Goal: Transaction & Acquisition: Purchase product/service

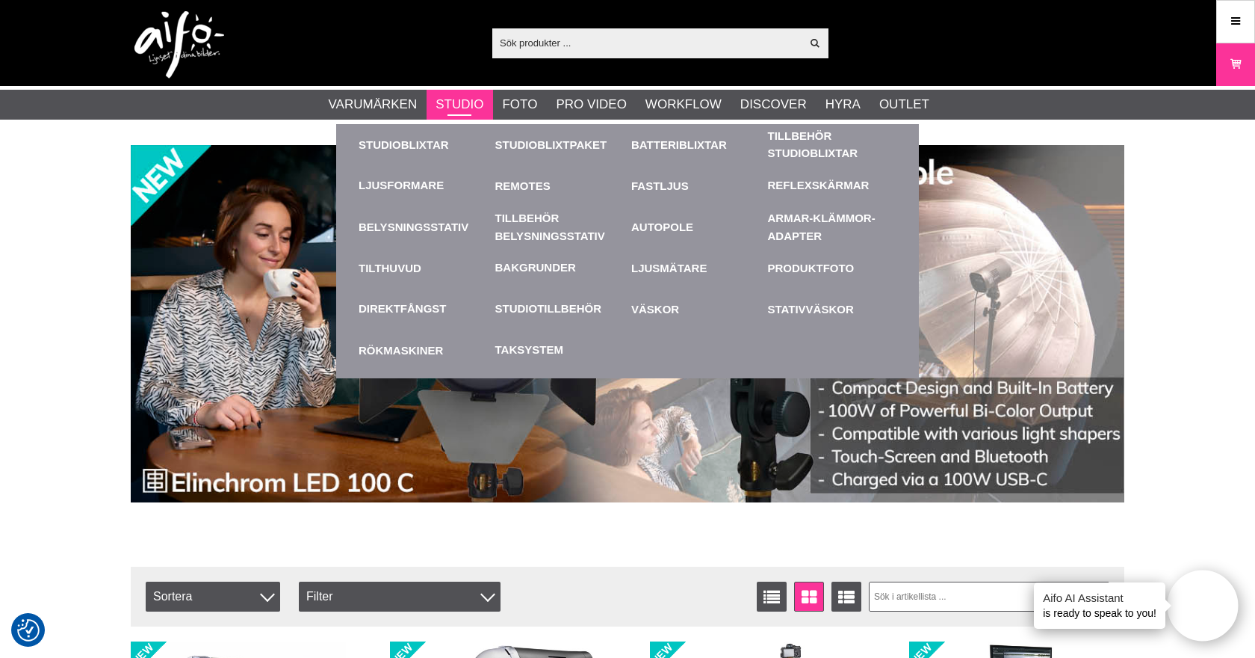
click at [453, 106] on link "Studio" at bounding box center [460, 104] width 48 height 19
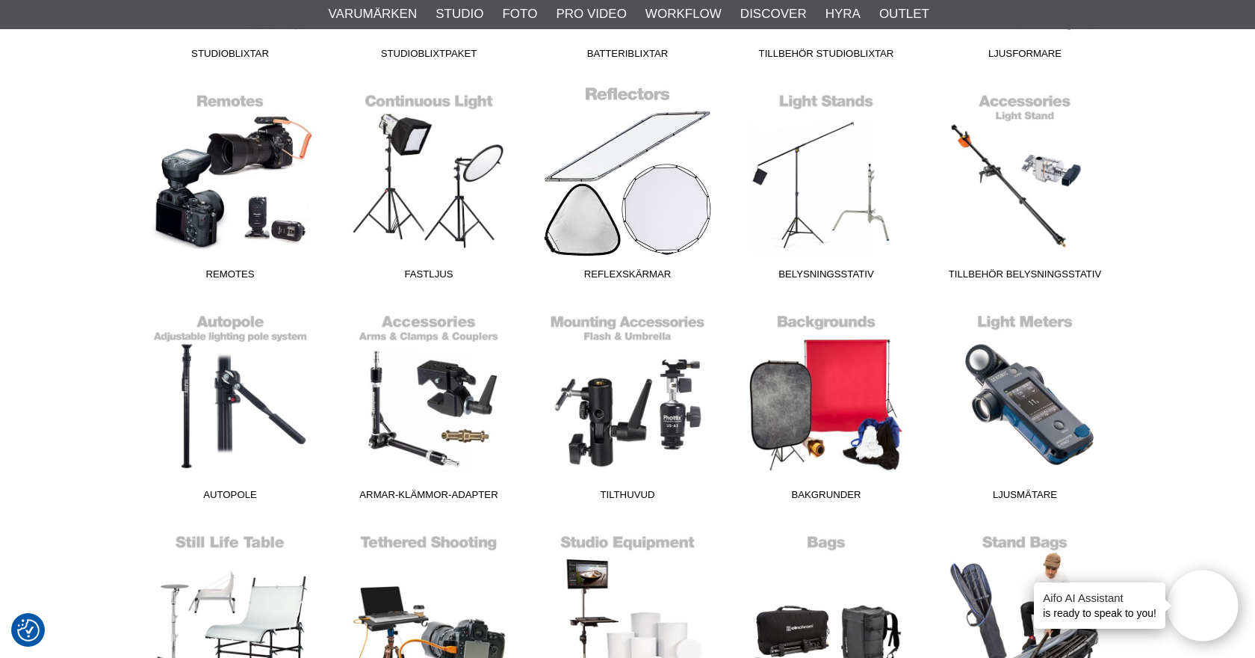
scroll to position [585, 0]
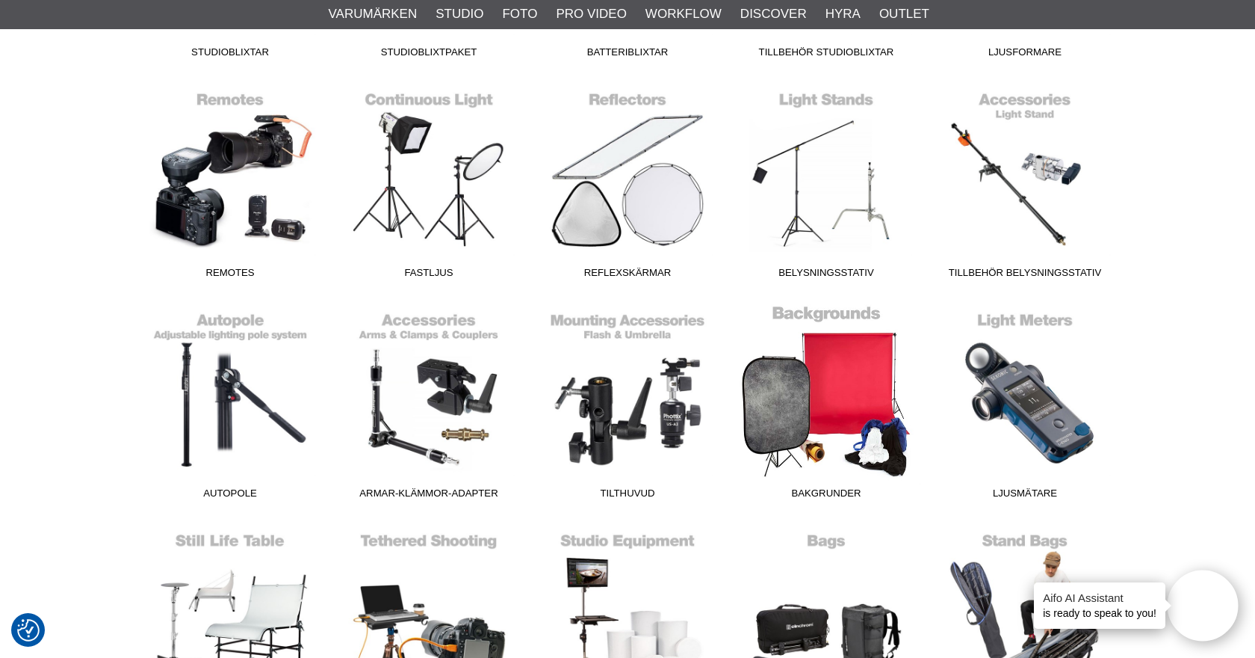
click at [832, 403] on link "Bakgrunder" at bounding box center [826, 405] width 199 height 202
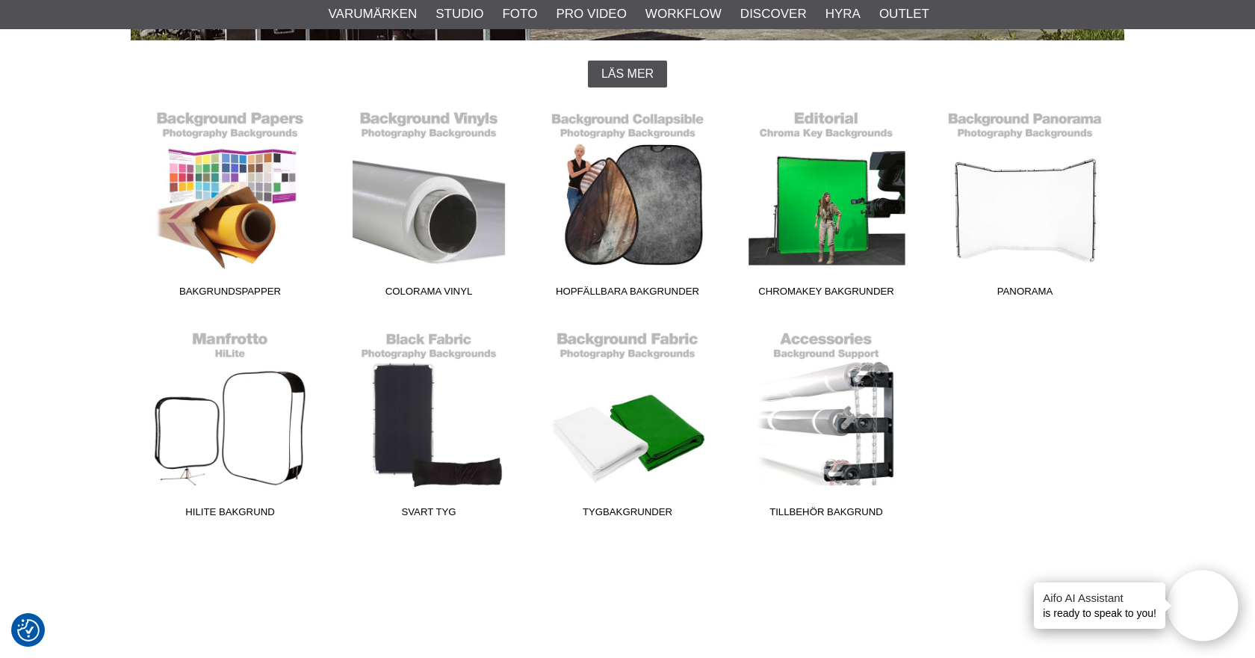
scroll to position [395, 0]
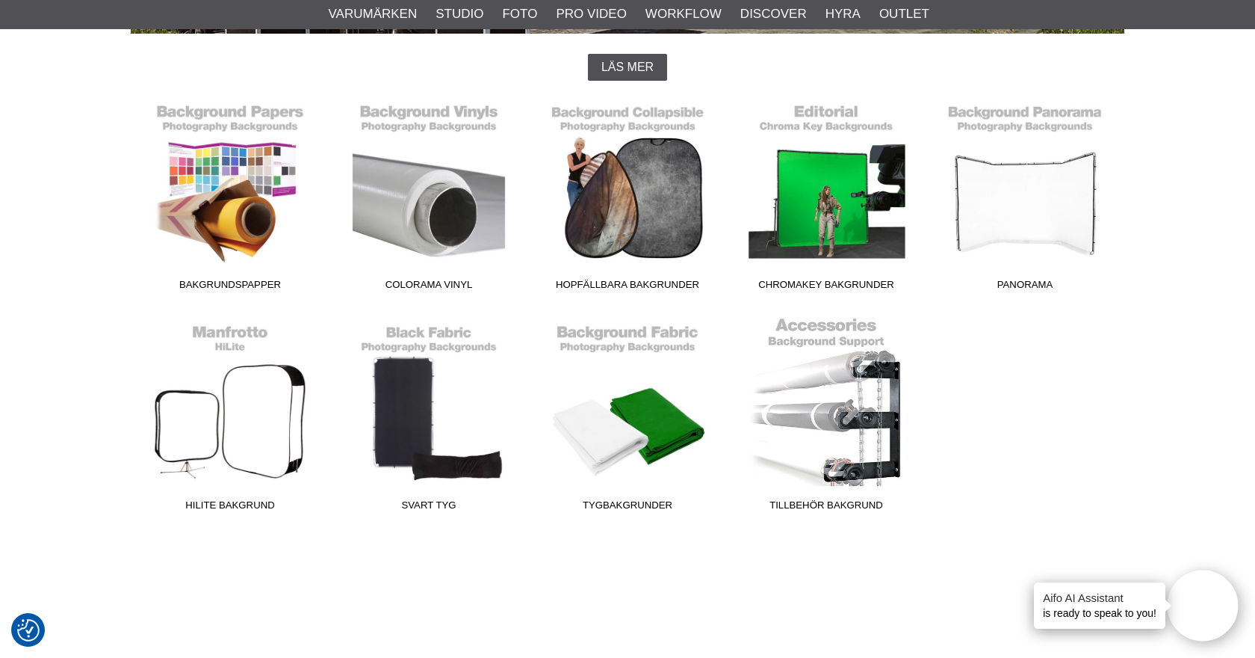
click at [828, 422] on link "Tillbehör Bakgrund" at bounding box center [826, 417] width 199 height 202
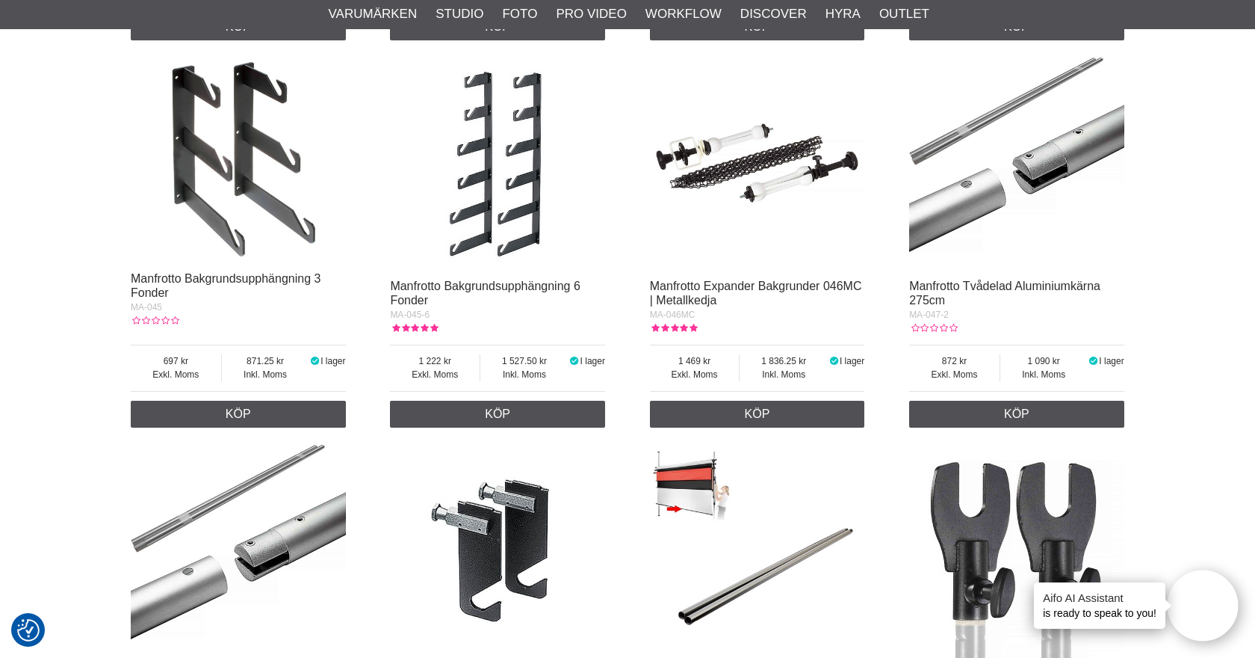
scroll to position [1321, 0]
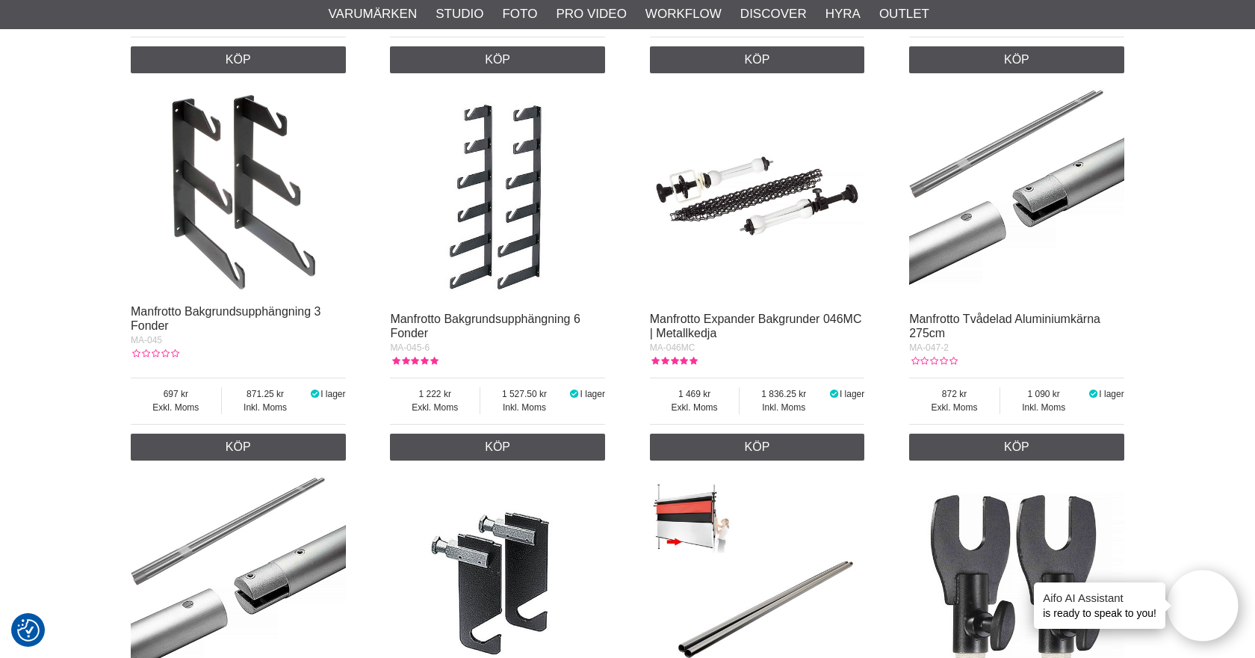
click at [767, 179] on img at bounding box center [757, 195] width 215 height 215
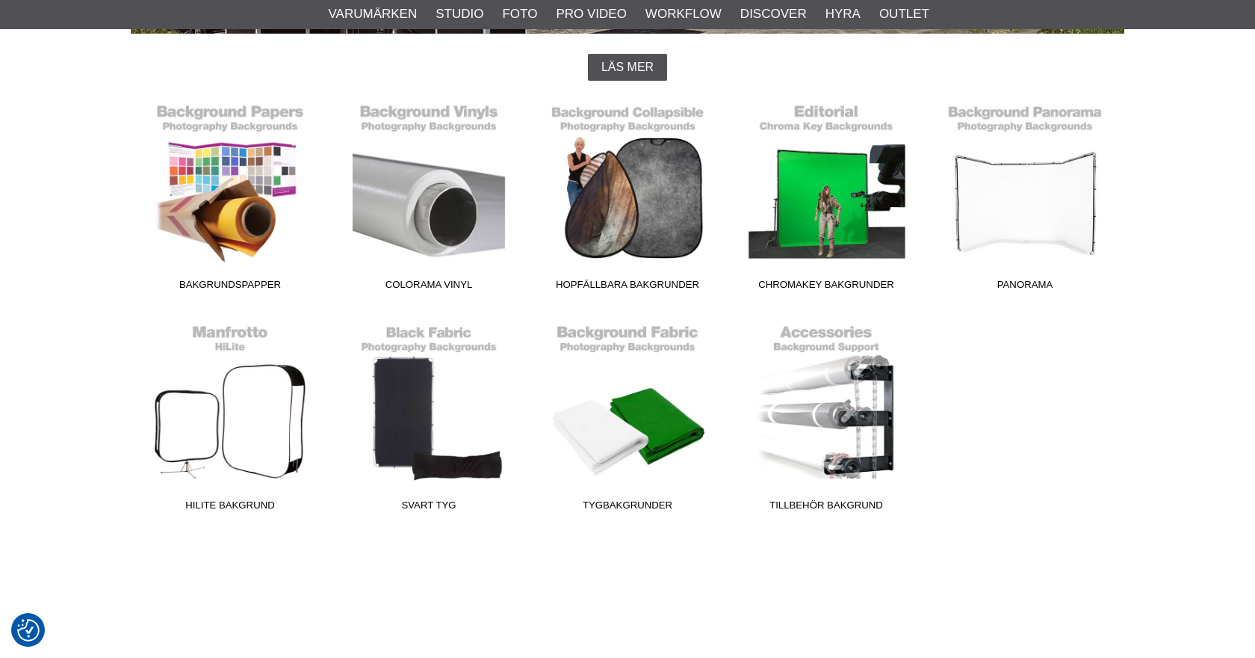
scroll to position [395, 0]
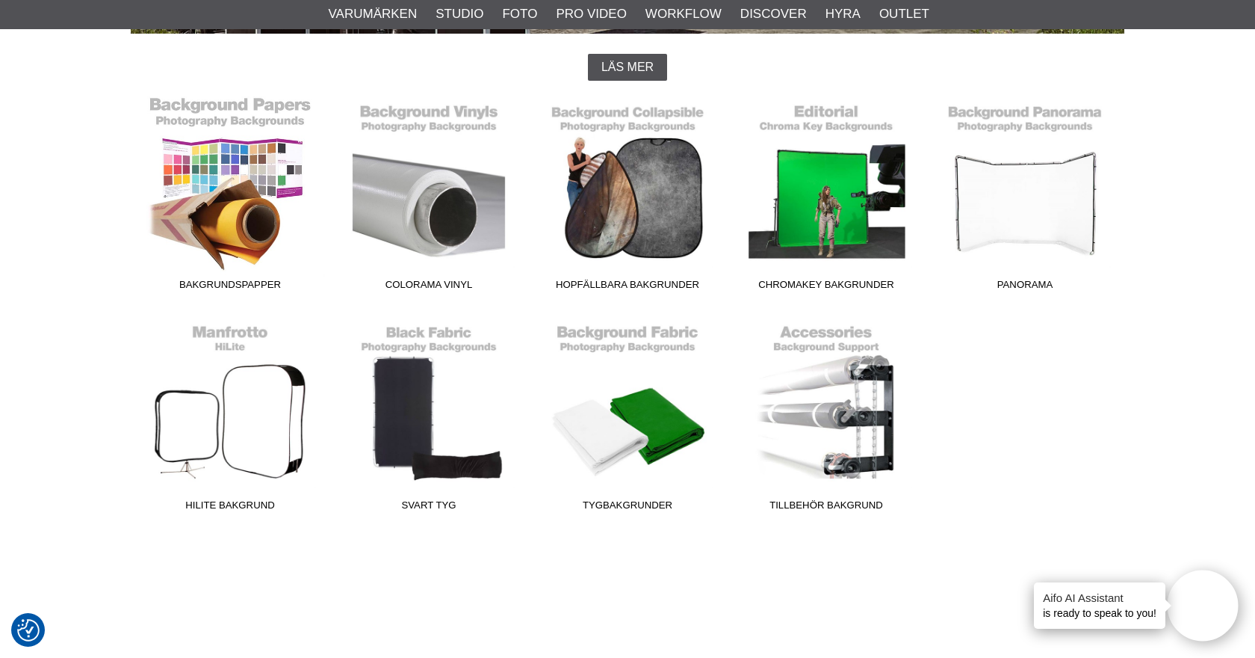
click at [250, 203] on link "Bakgrundspapper" at bounding box center [230, 197] width 199 height 202
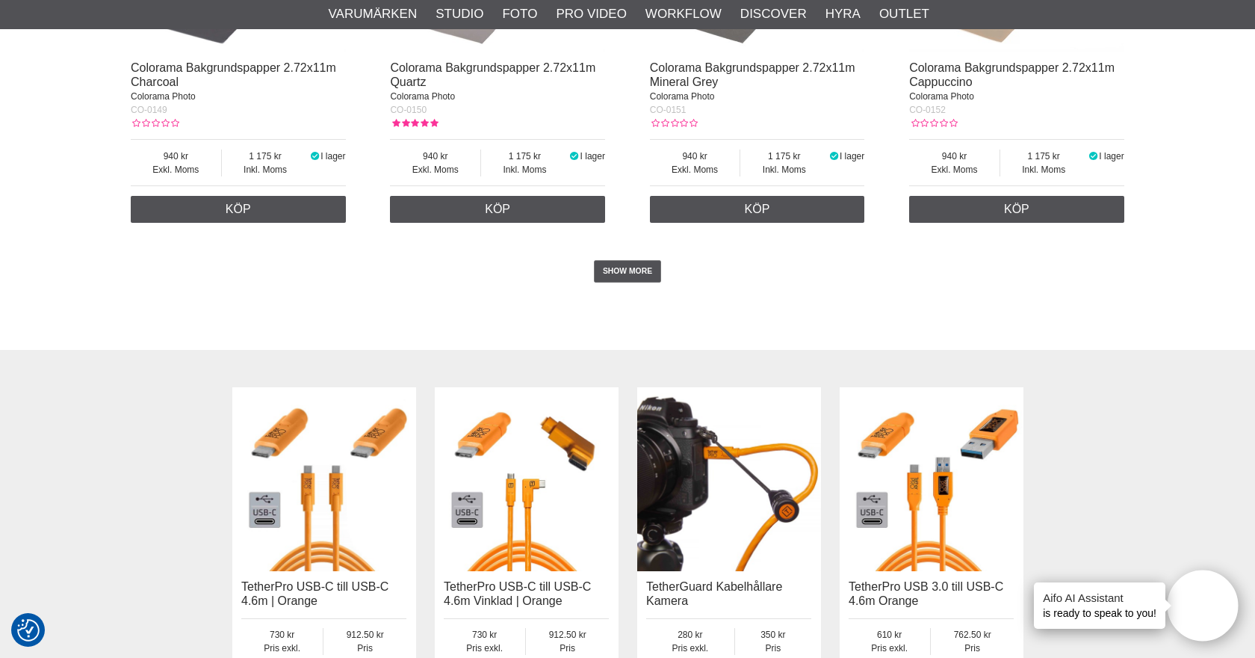
scroll to position [3211, 0]
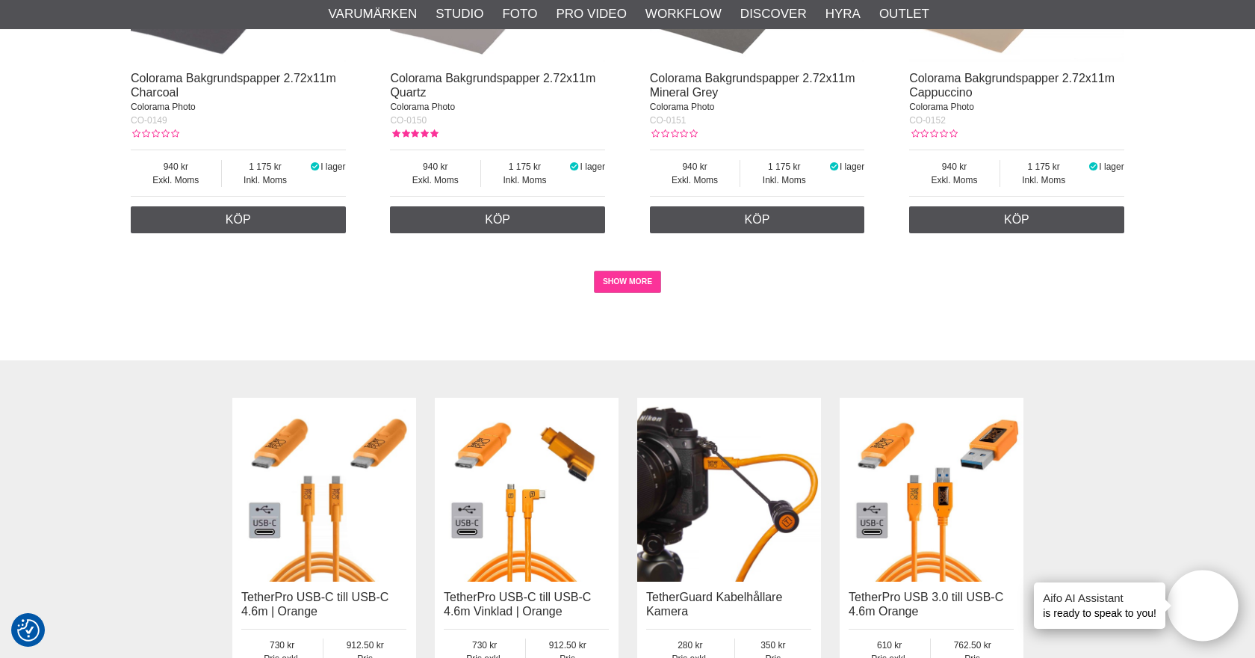
click at [637, 276] on link "SHOW MORE" at bounding box center [628, 281] width 68 height 22
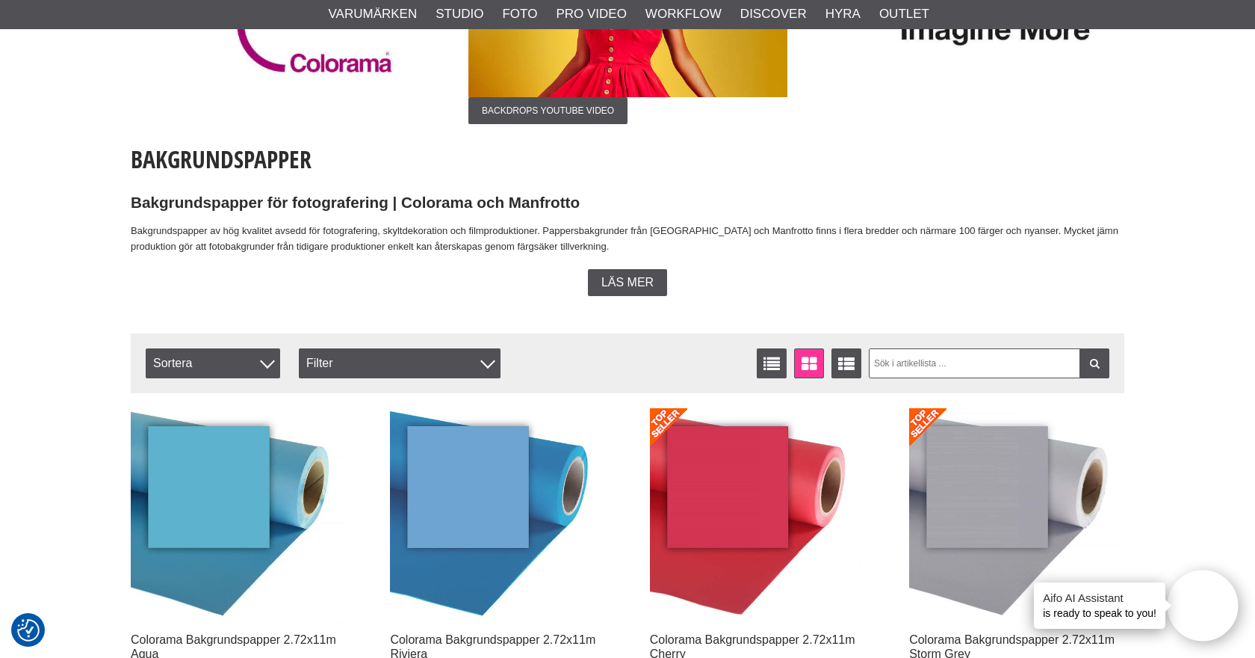
scroll to position [248, 0]
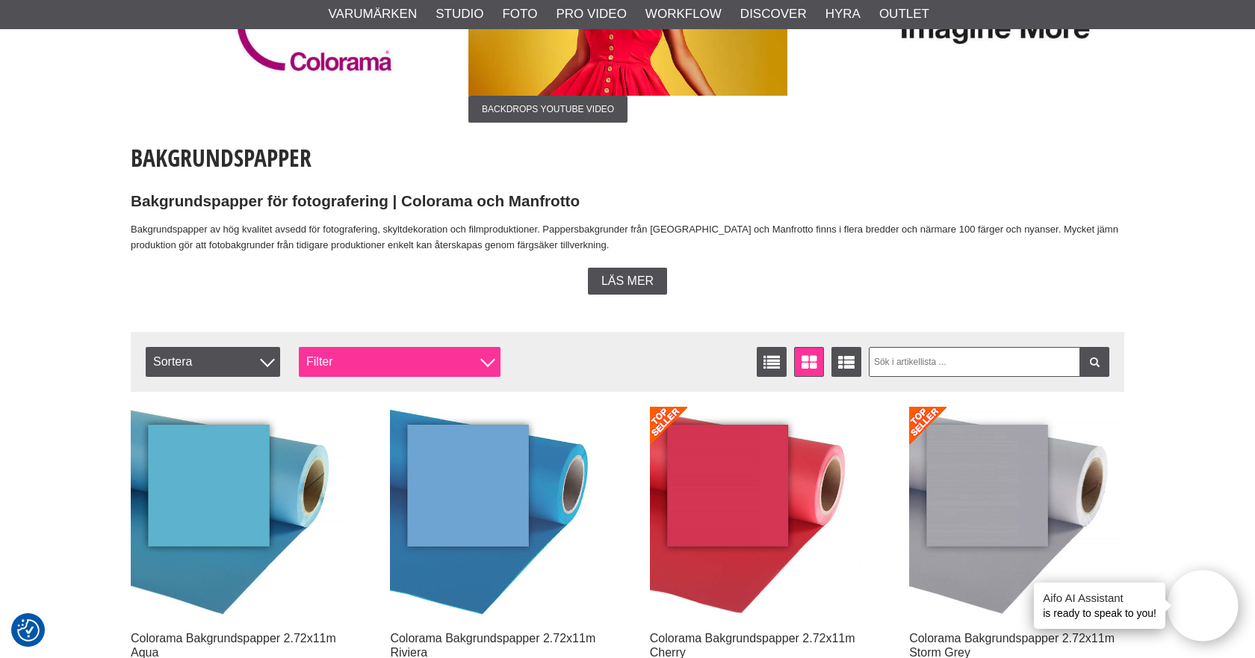
click at [446, 358] on div "Filter" at bounding box center [400, 362] width 202 height 30
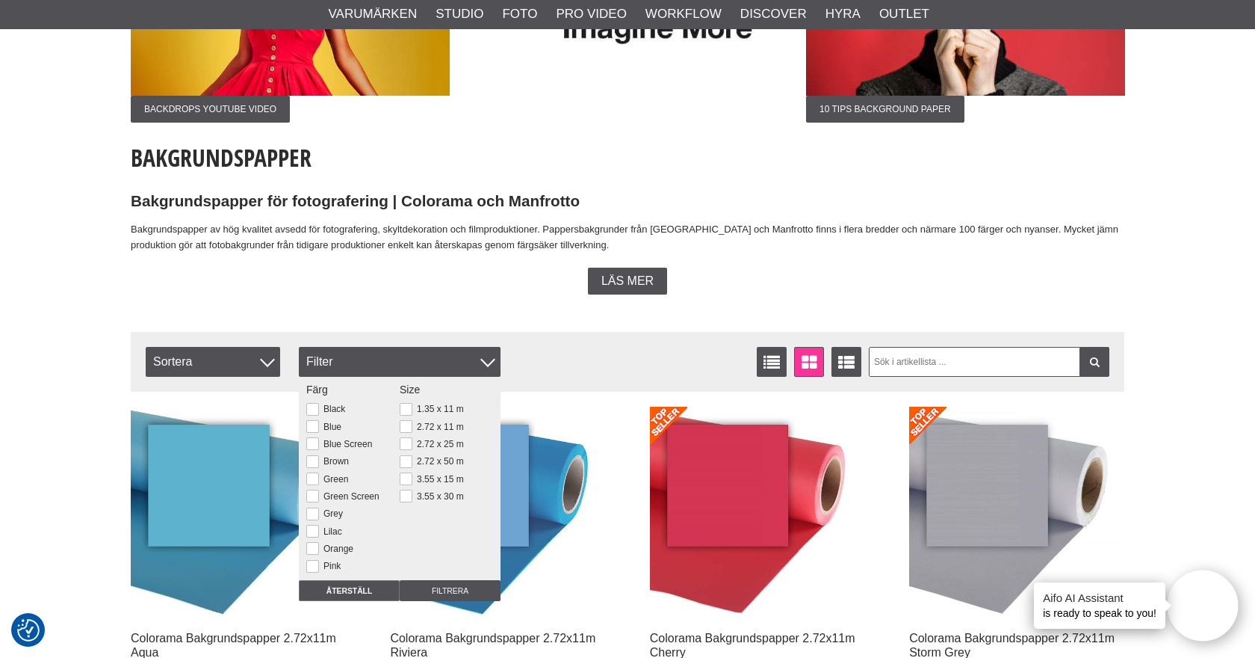
click at [571, 336] on div "Filtrera Sortera Antal artiklar 165 Listvisning Fönstervisning Utökad listvisni…" at bounding box center [628, 362] width 994 height 60
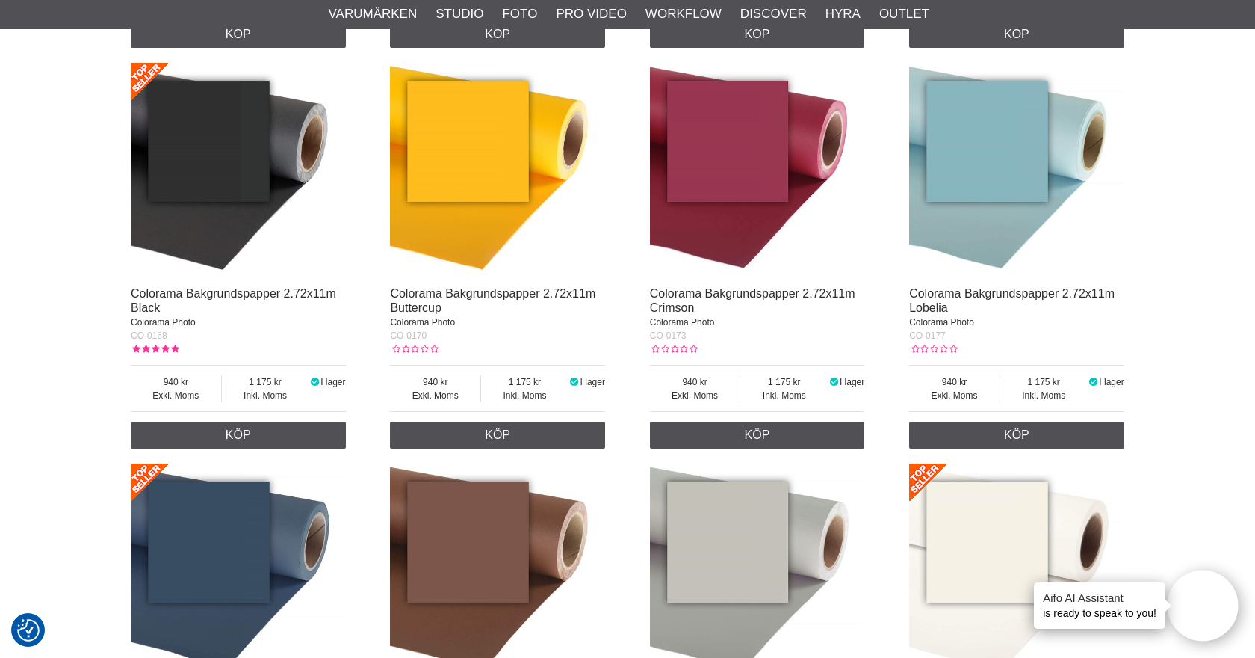
scroll to position [3574, 0]
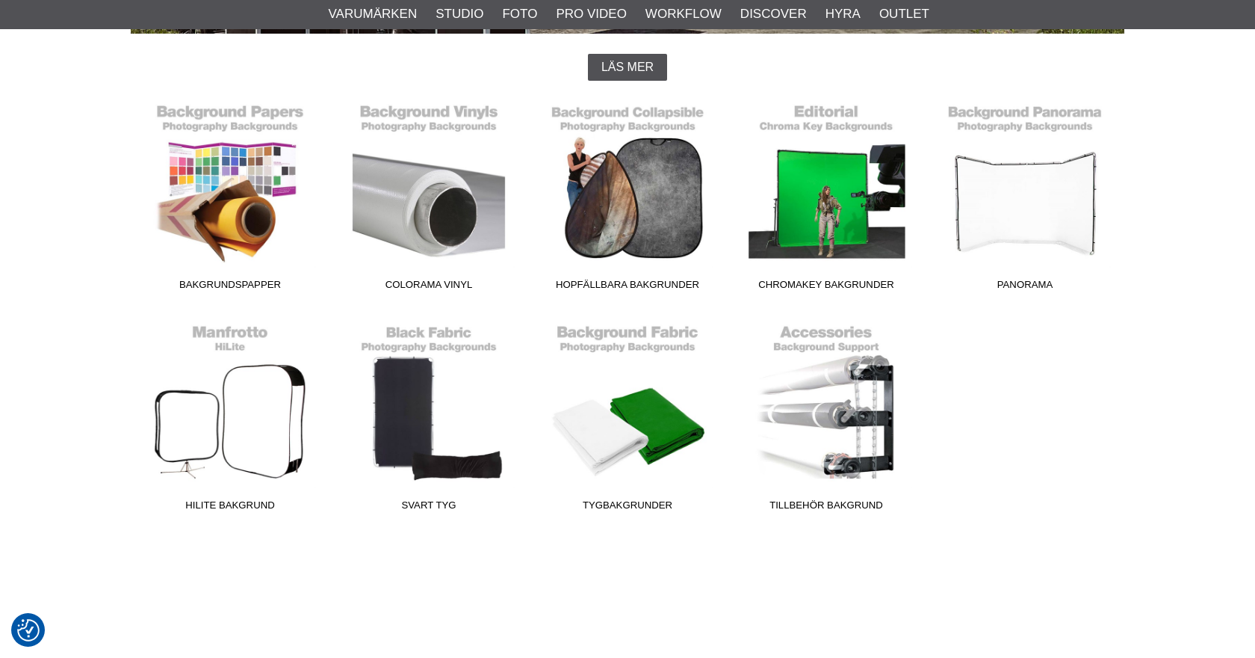
scroll to position [395, 0]
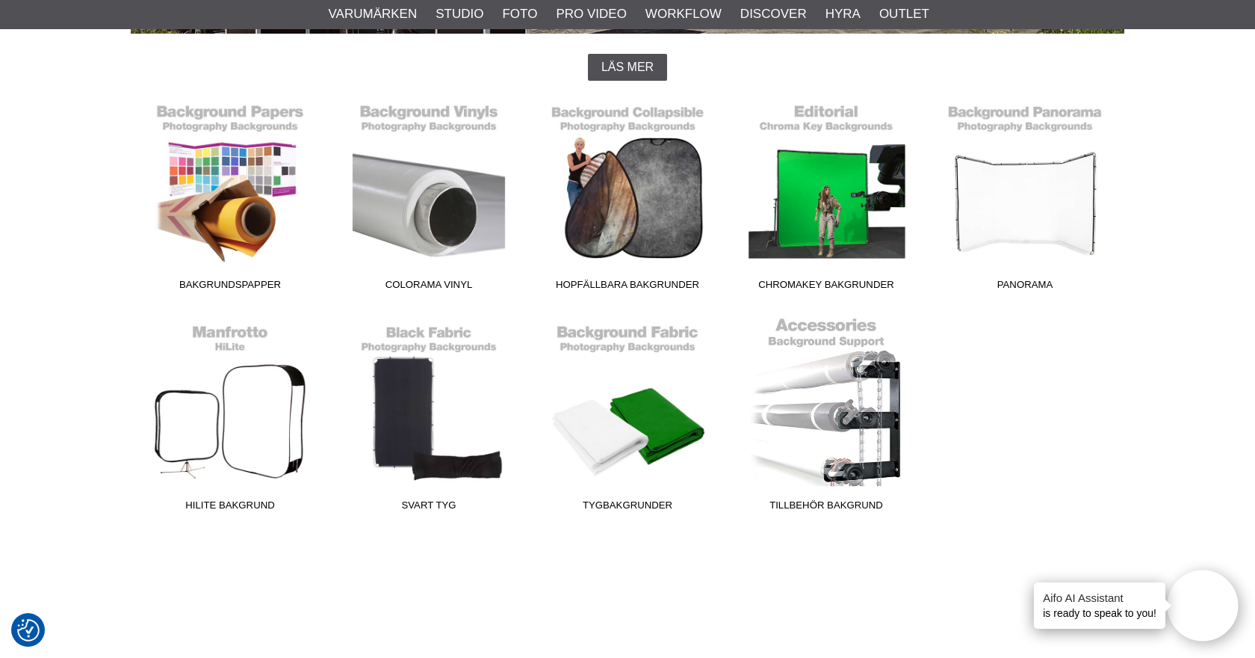
click at [856, 439] on link "Tillbehör Bakgrund" at bounding box center [826, 417] width 199 height 202
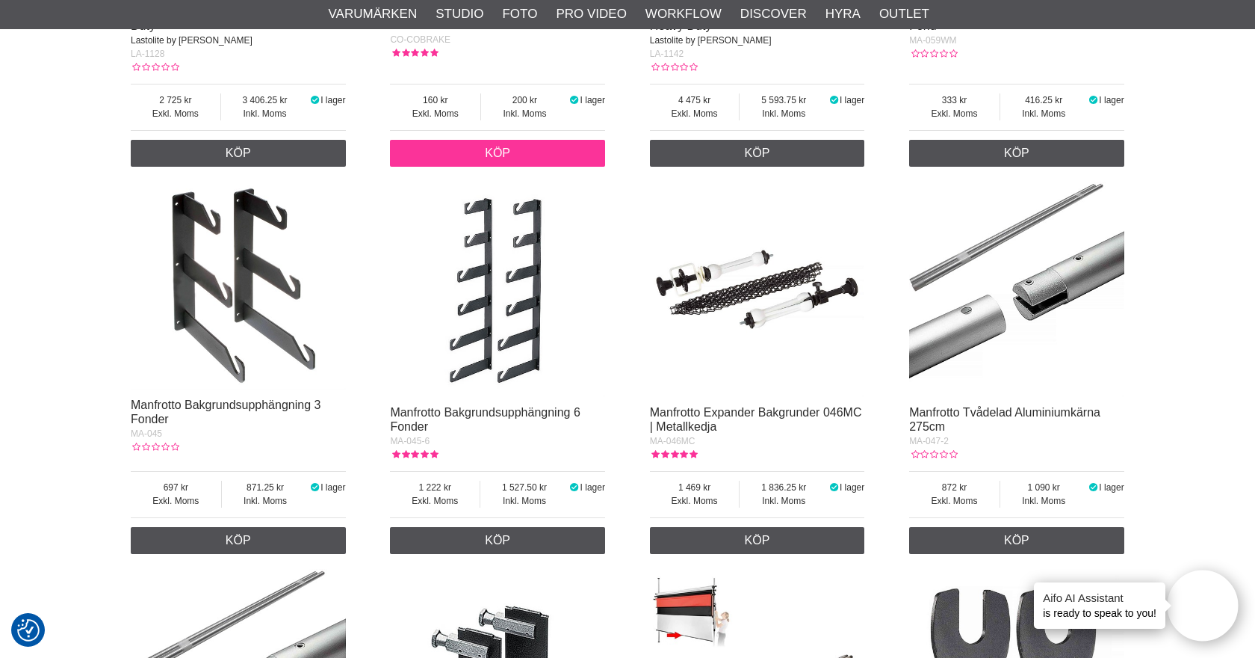
scroll to position [1284, 0]
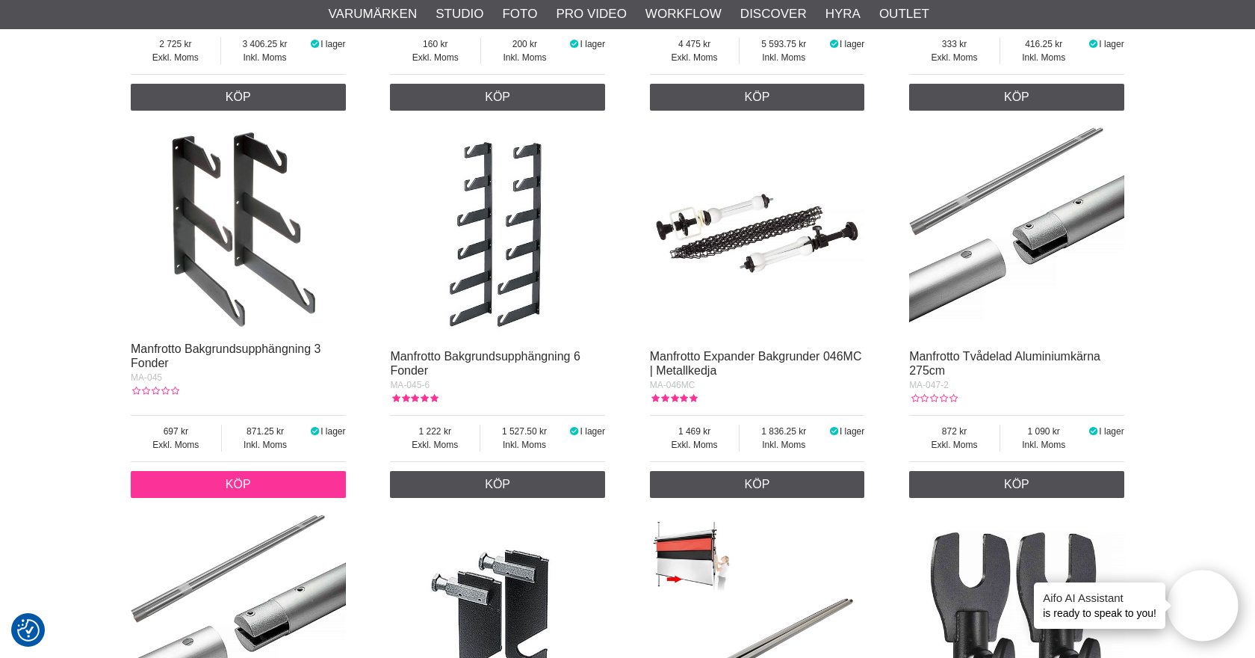
click at [235, 477] on link "Köp" at bounding box center [238, 484] width 215 height 27
click at [761, 238] on img at bounding box center [757, 233] width 215 height 215
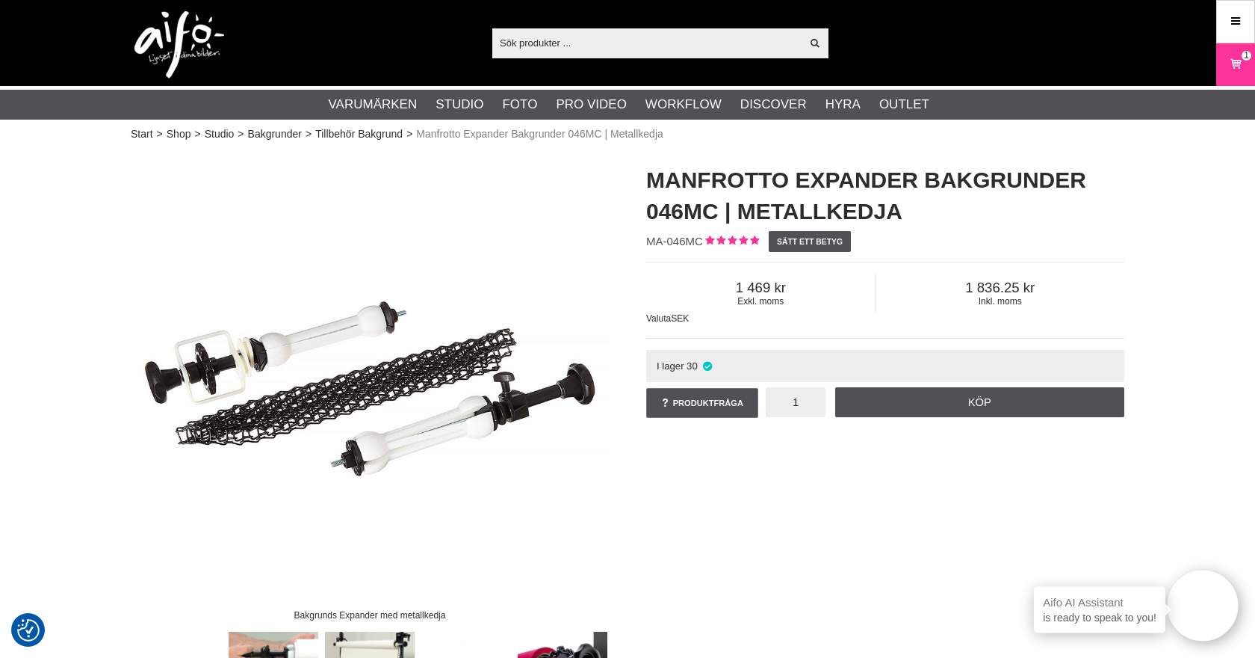
click at [805, 404] on input "1" at bounding box center [796, 402] width 60 height 30
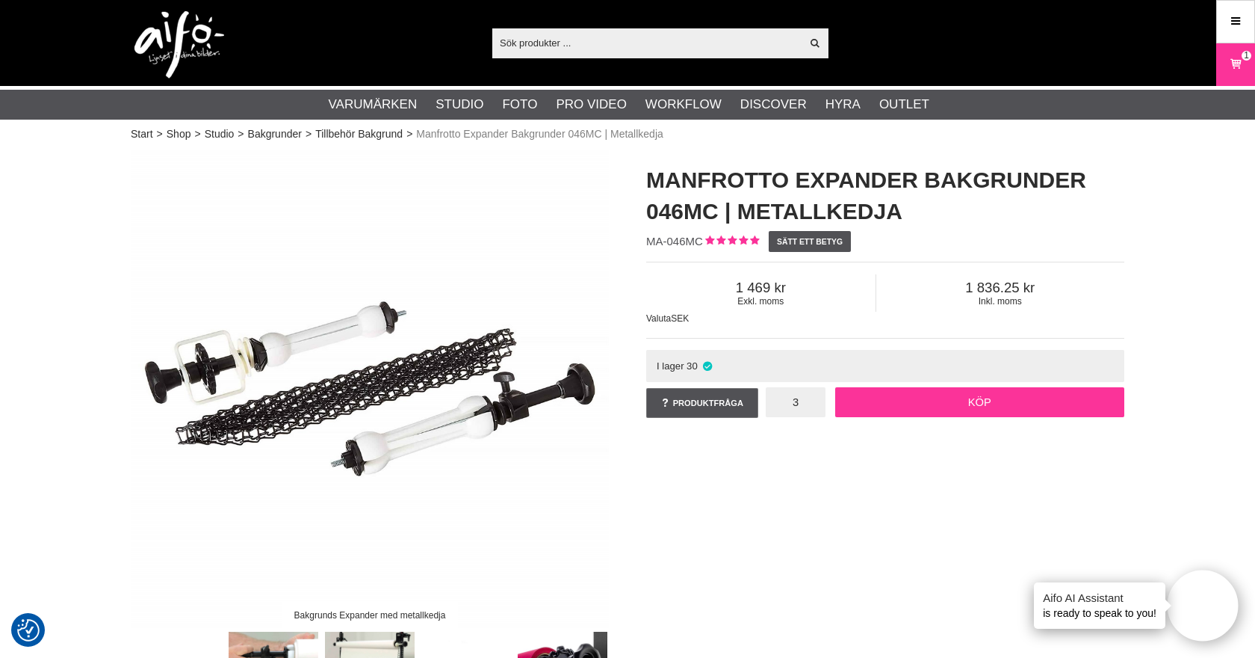
type input "3"
click at [971, 406] on link "Köp" at bounding box center [980, 402] width 290 height 30
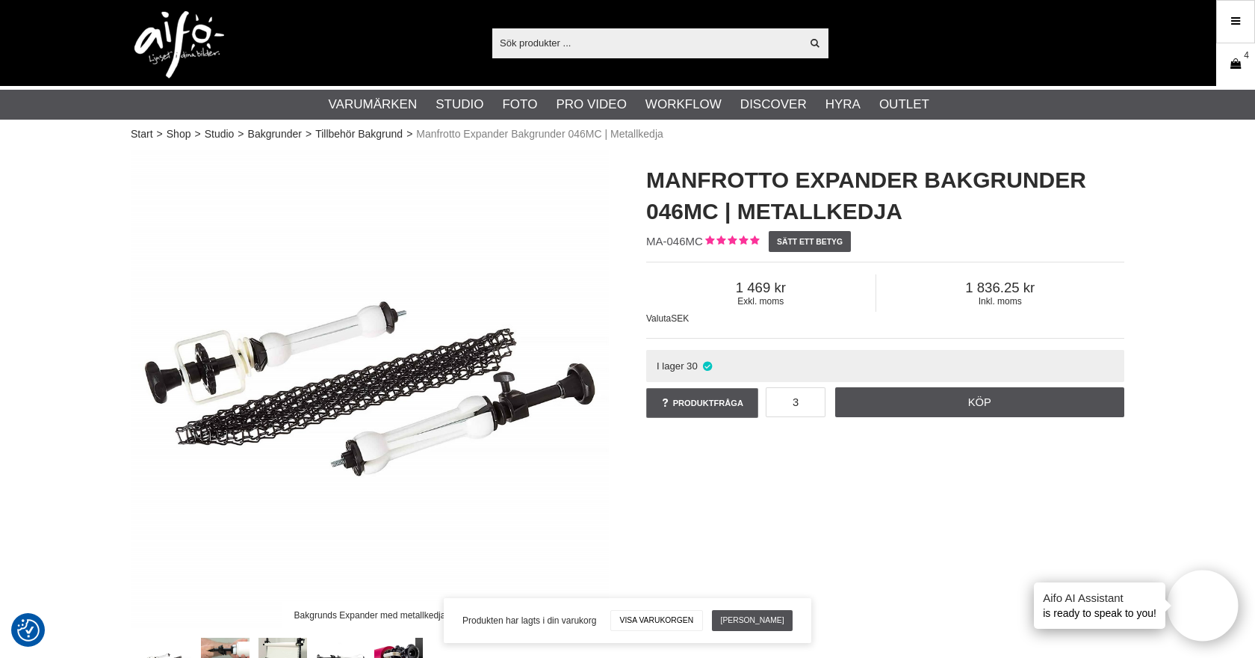
click at [1238, 61] on icon at bounding box center [1235, 64] width 15 height 16
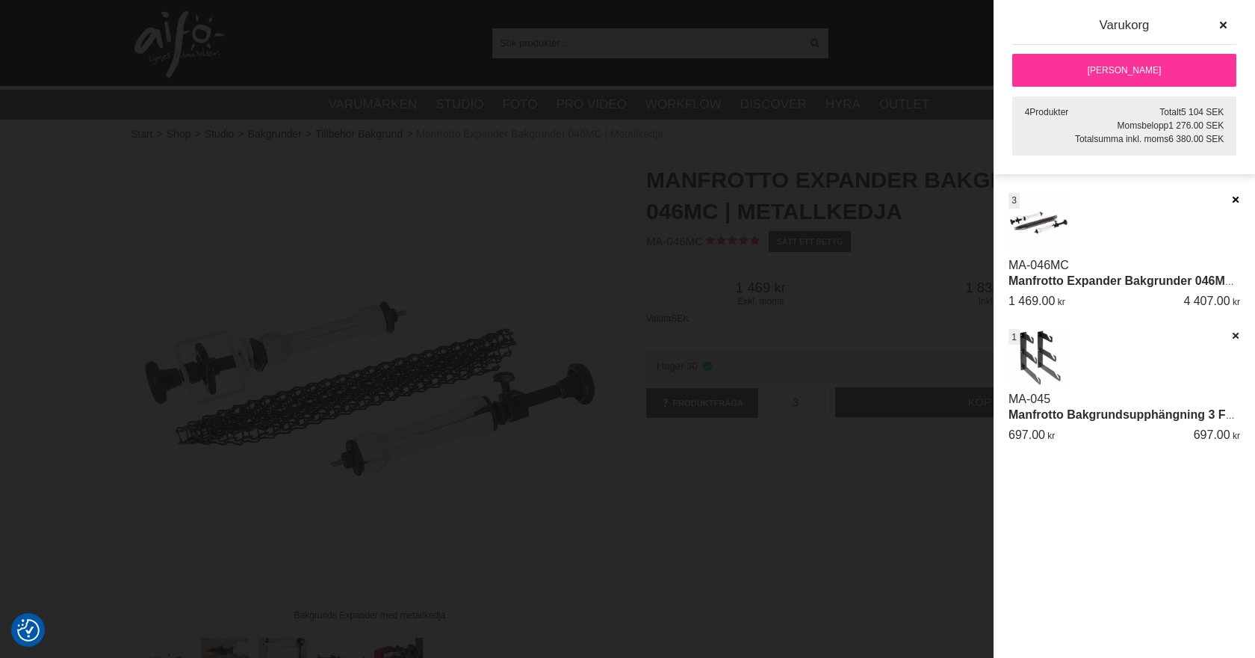
click at [1236, 201] on icon at bounding box center [1236, 199] width 10 height 10
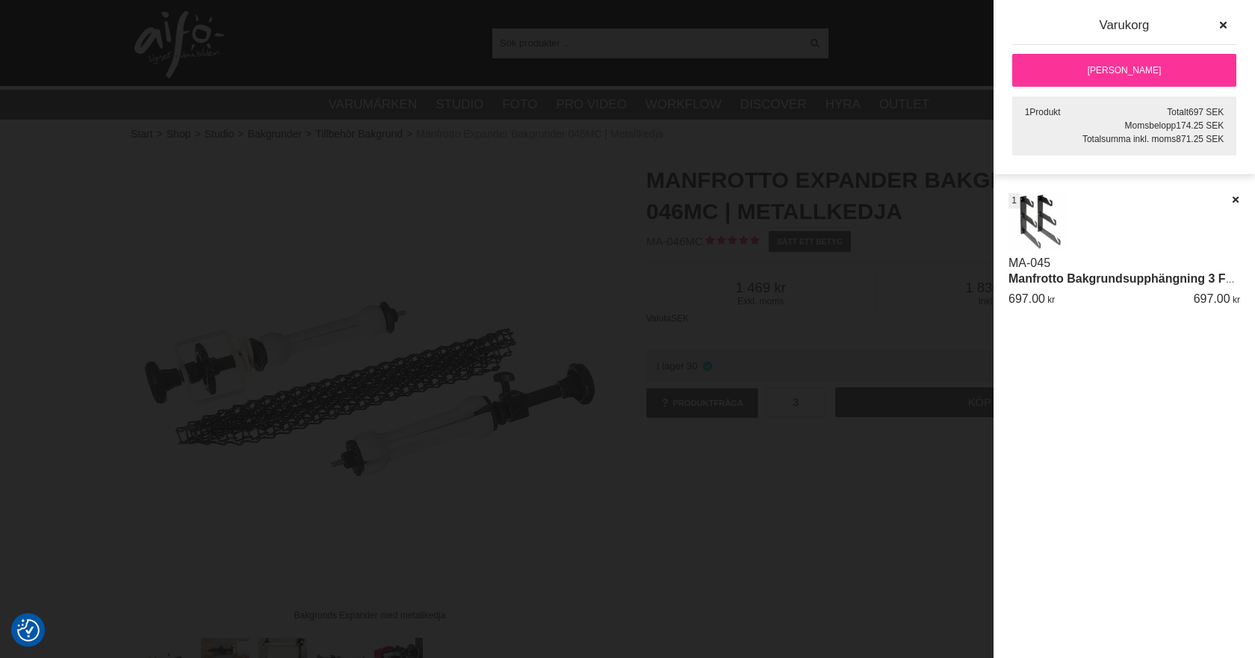
click at [1236, 201] on icon at bounding box center [1236, 199] width 10 height 10
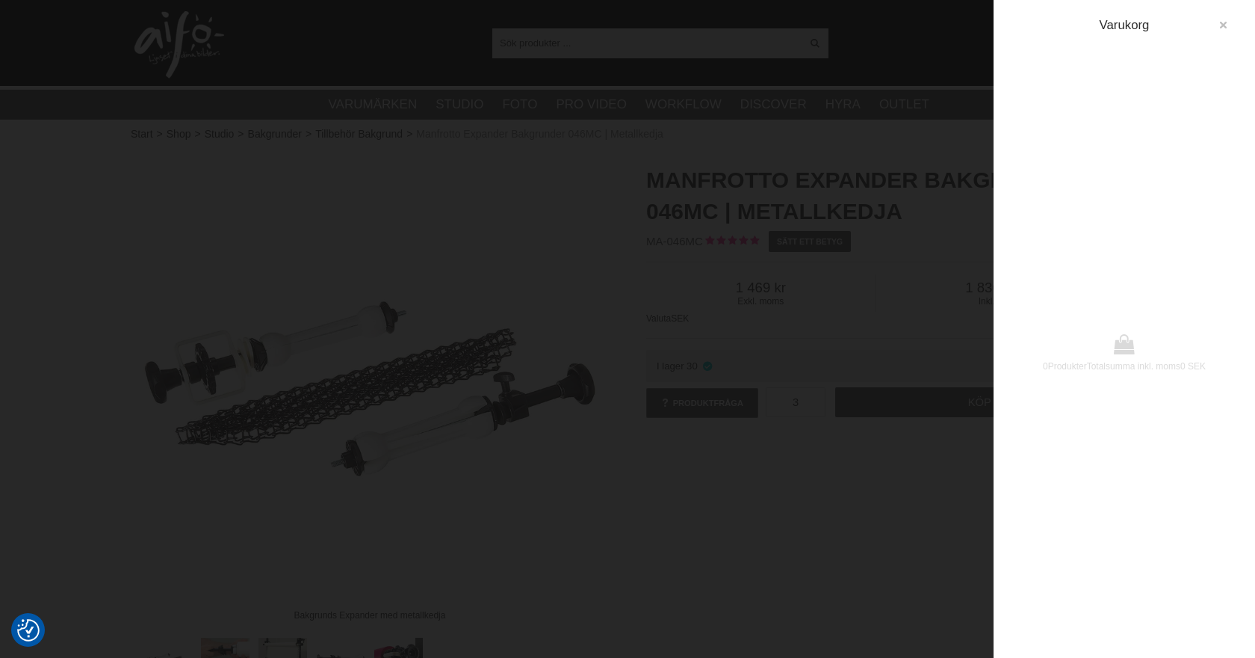
click at [1218, 21] on icon "button" at bounding box center [1223, 25] width 10 height 10
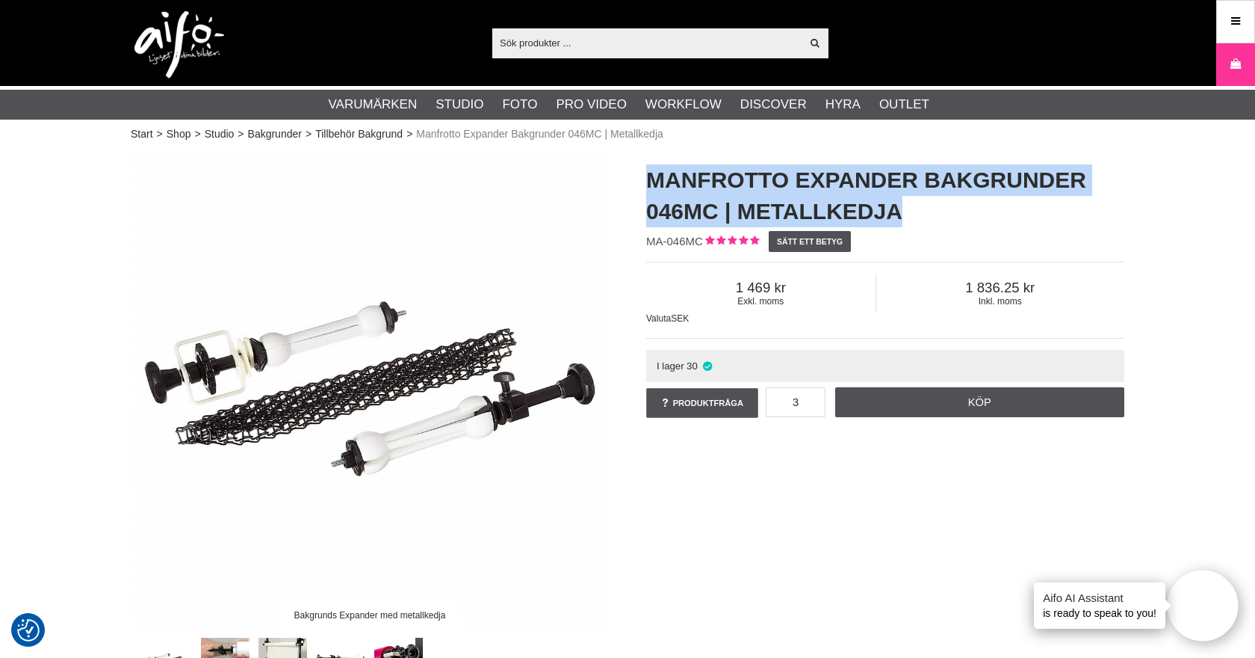
drag, startPoint x: 911, startPoint y: 210, endPoint x: 649, endPoint y: 172, distance: 265.0
click at [649, 172] on h1 "Manfrotto Expander Bakgrunder 046MC | Metallkedja" at bounding box center [885, 195] width 478 height 63
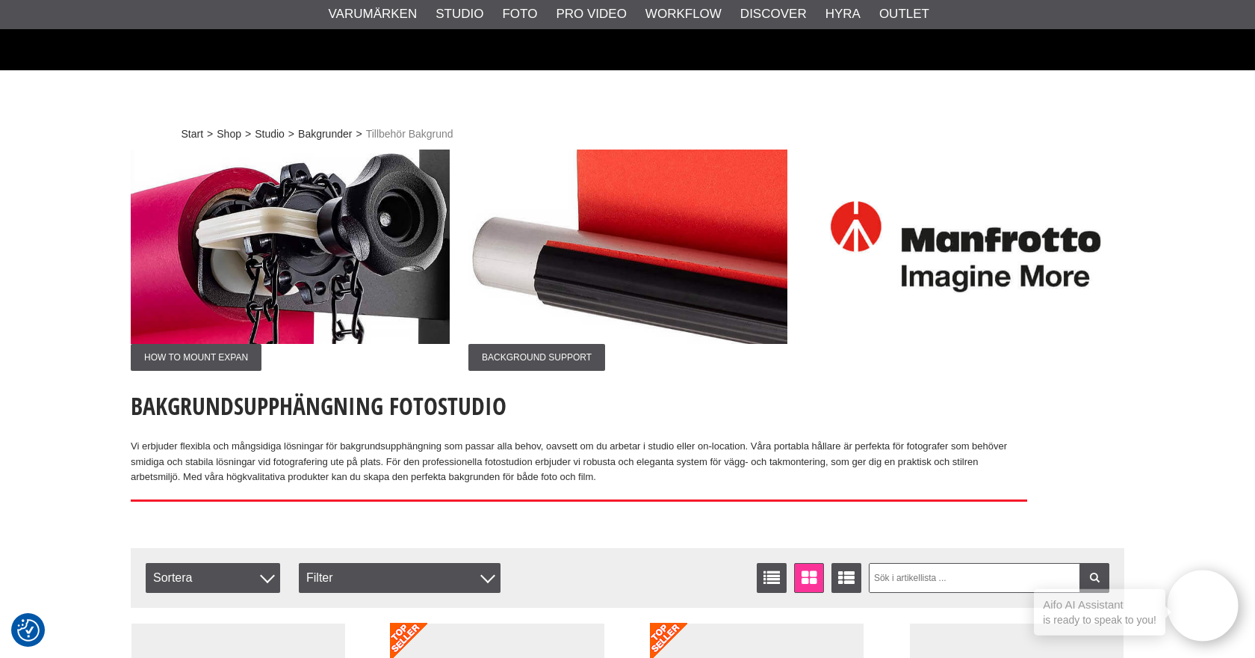
scroll to position [1284, 0]
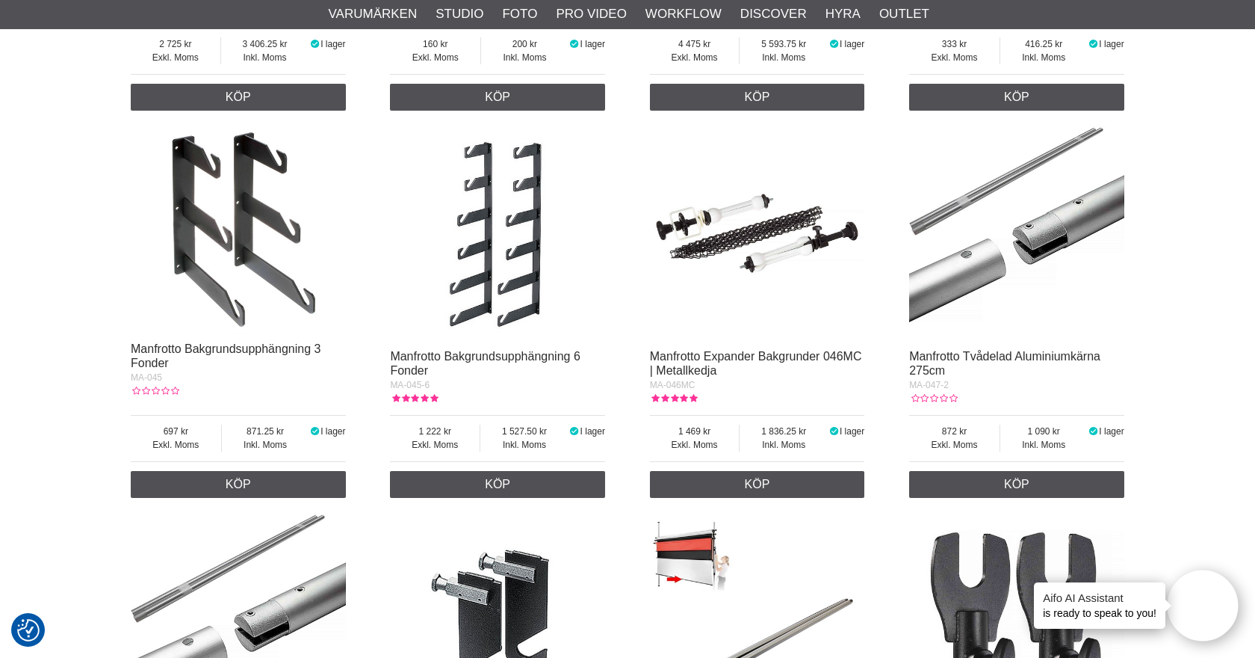
click at [243, 226] on img at bounding box center [238, 230] width 215 height 208
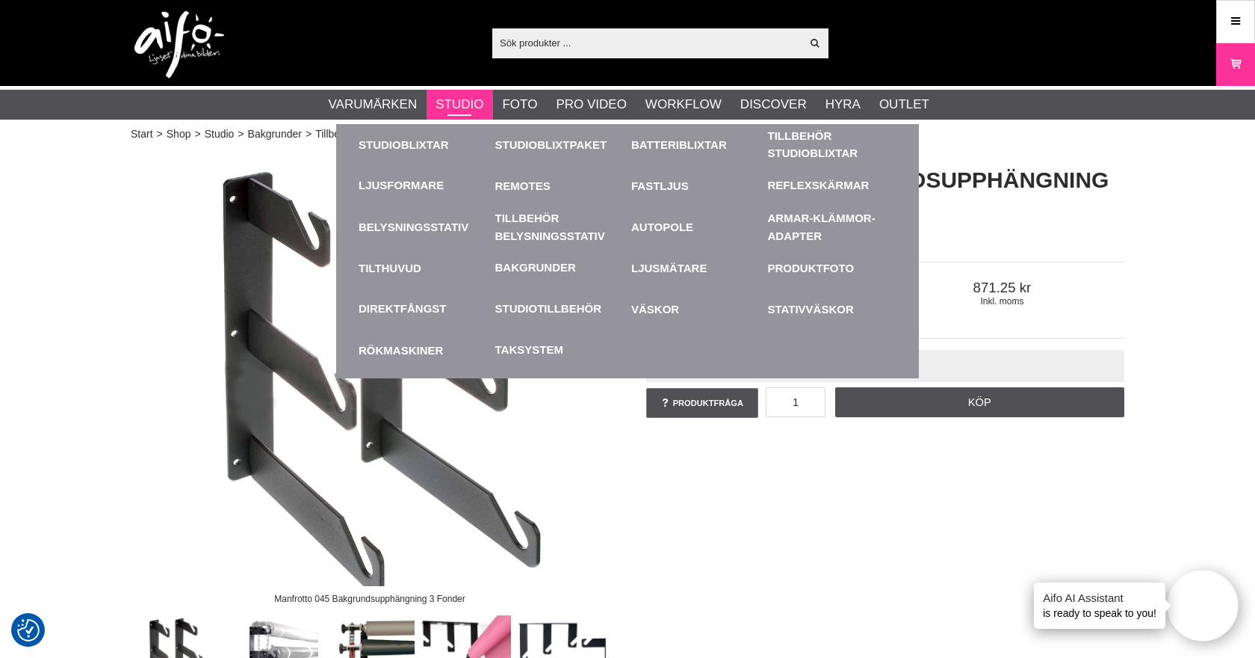
click at [455, 106] on link "Studio" at bounding box center [460, 104] width 48 height 19
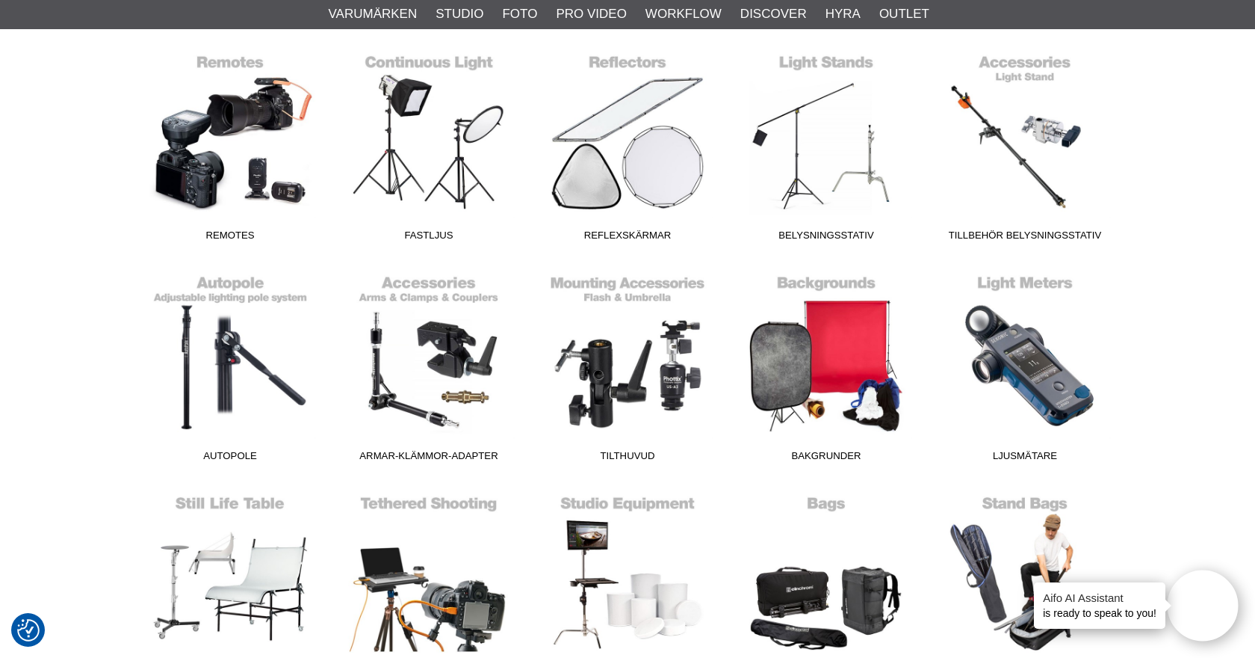
scroll to position [644, 0]
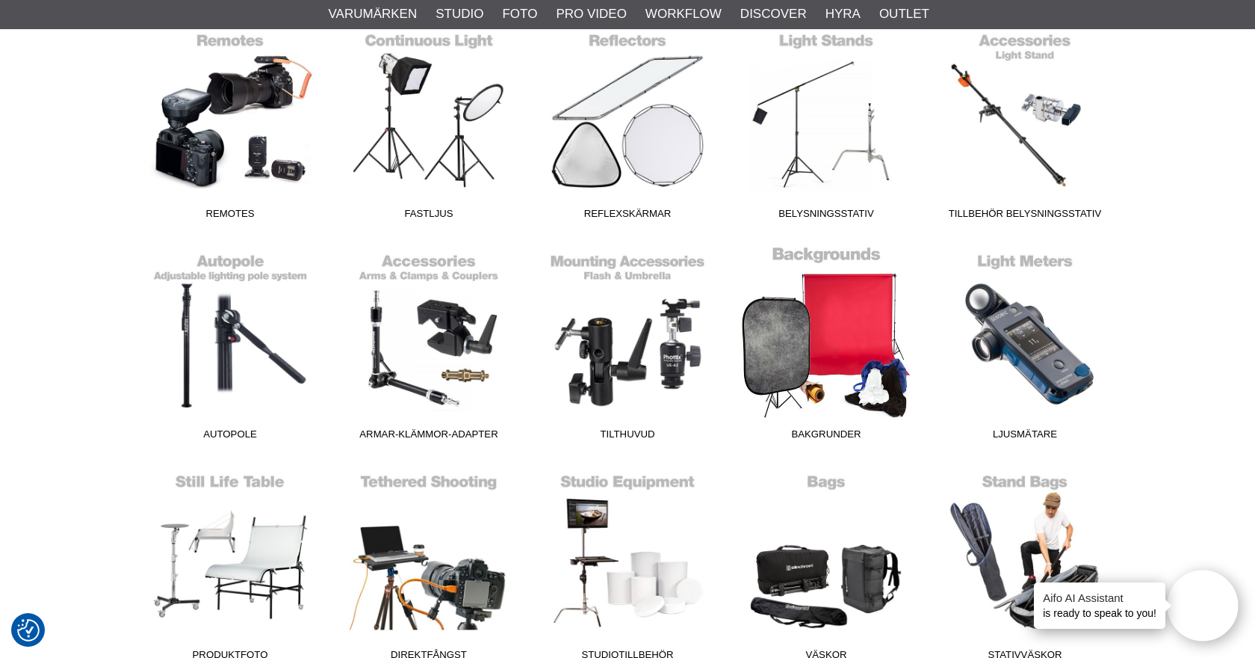
click at [813, 354] on link "Bakgrunder" at bounding box center [826, 346] width 199 height 202
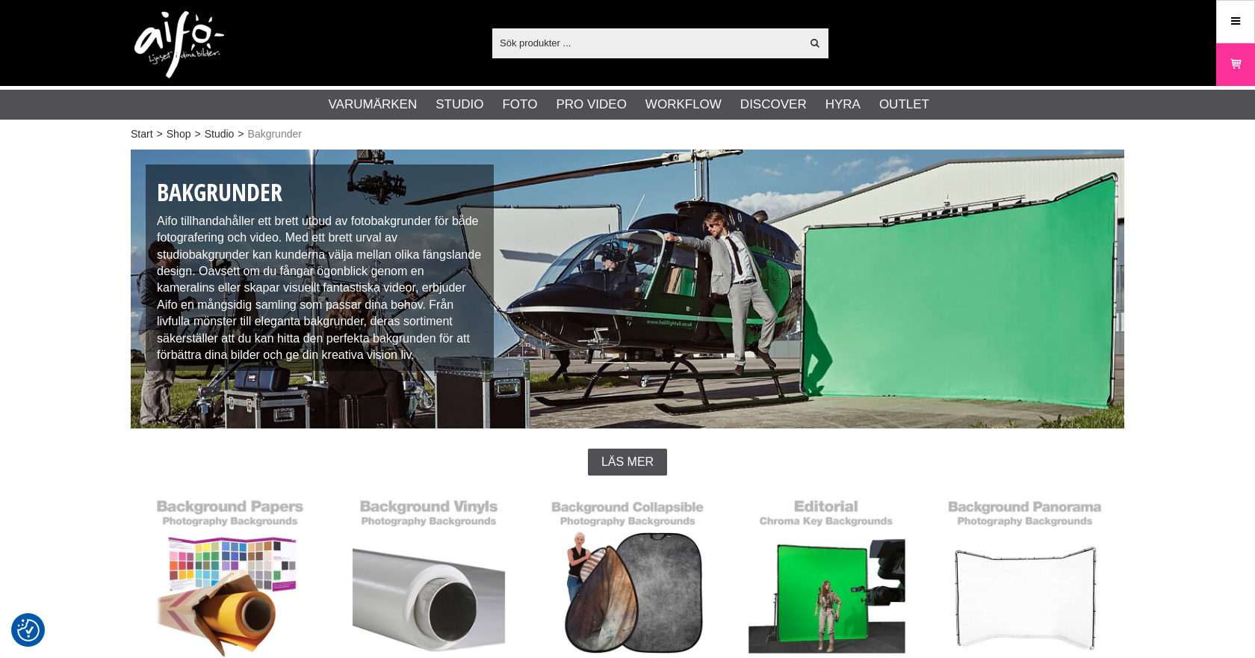
checkbox input "true"
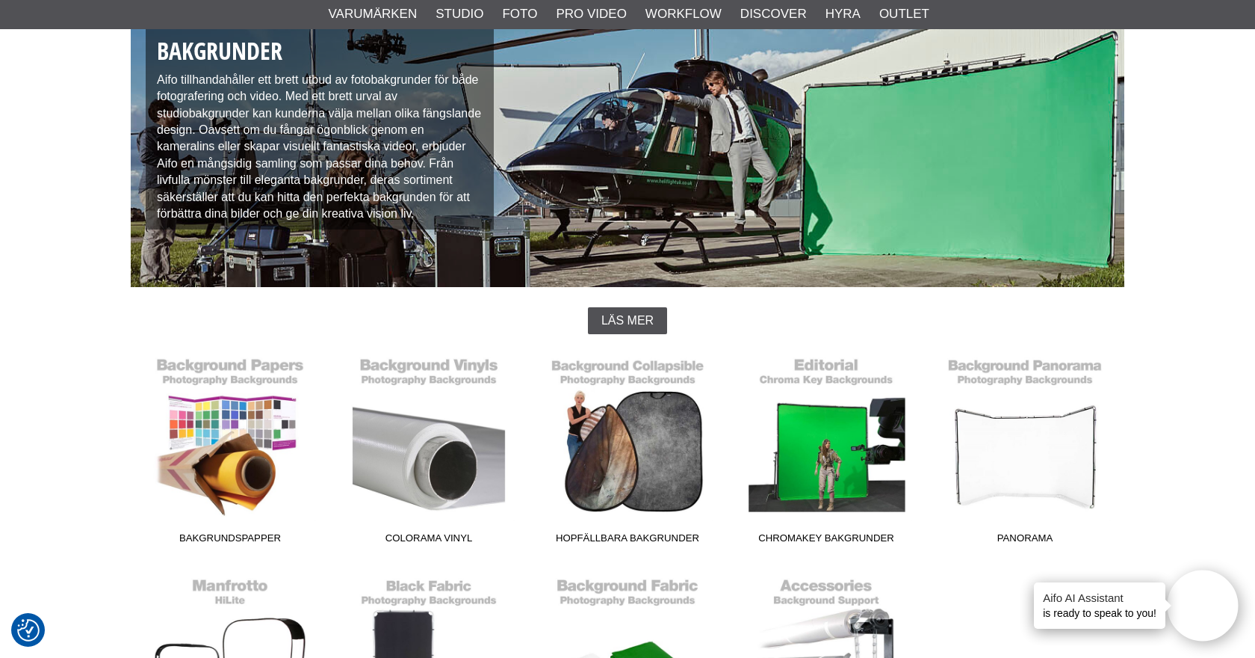
scroll to position [182, 0]
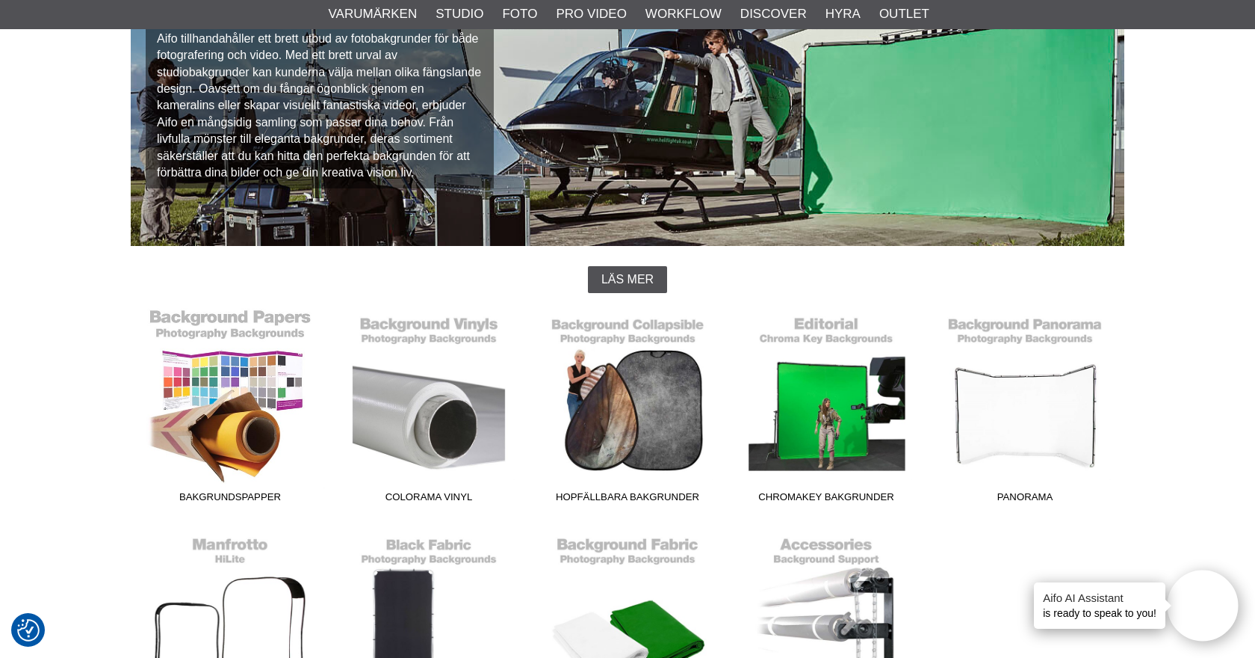
click at [203, 377] on link "Bakgrundspapper" at bounding box center [230, 409] width 199 height 202
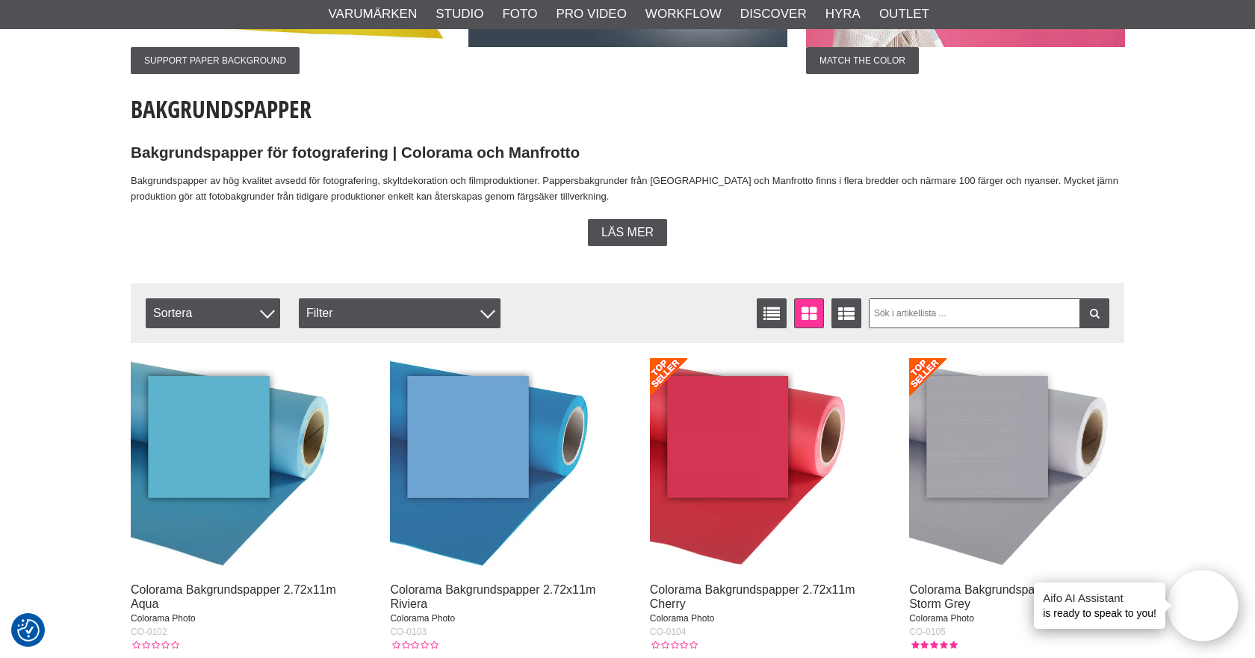
scroll to position [301, 0]
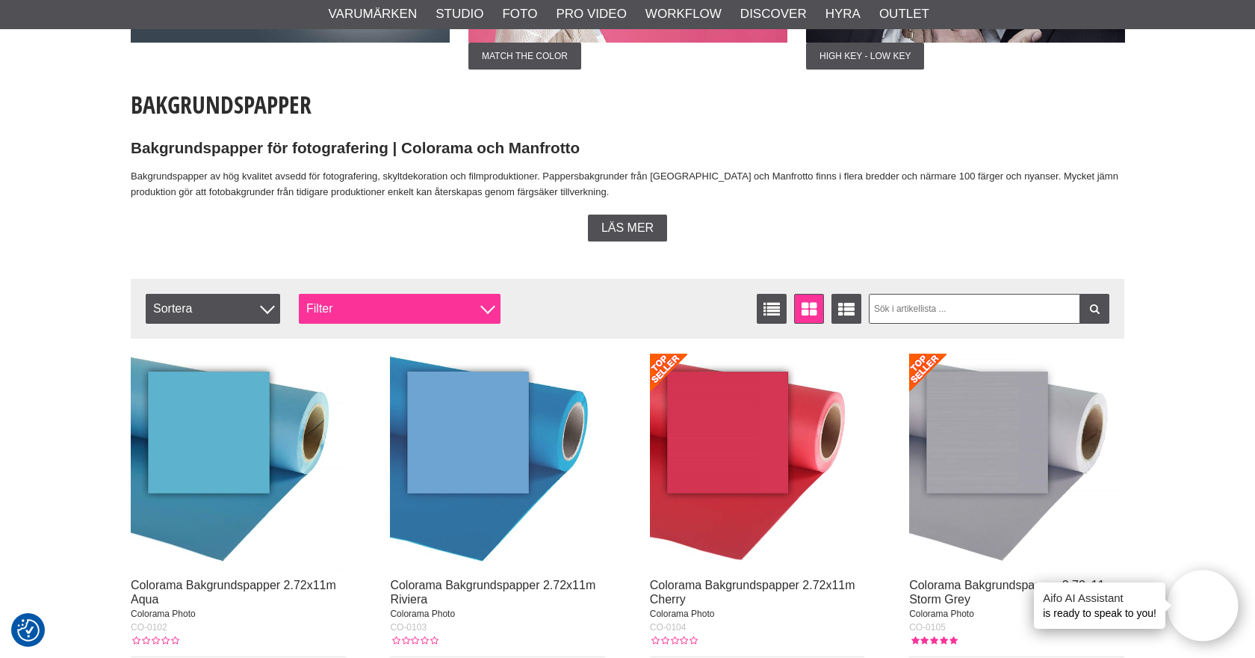
click at [394, 304] on div "Filter" at bounding box center [400, 309] width 202 height 30
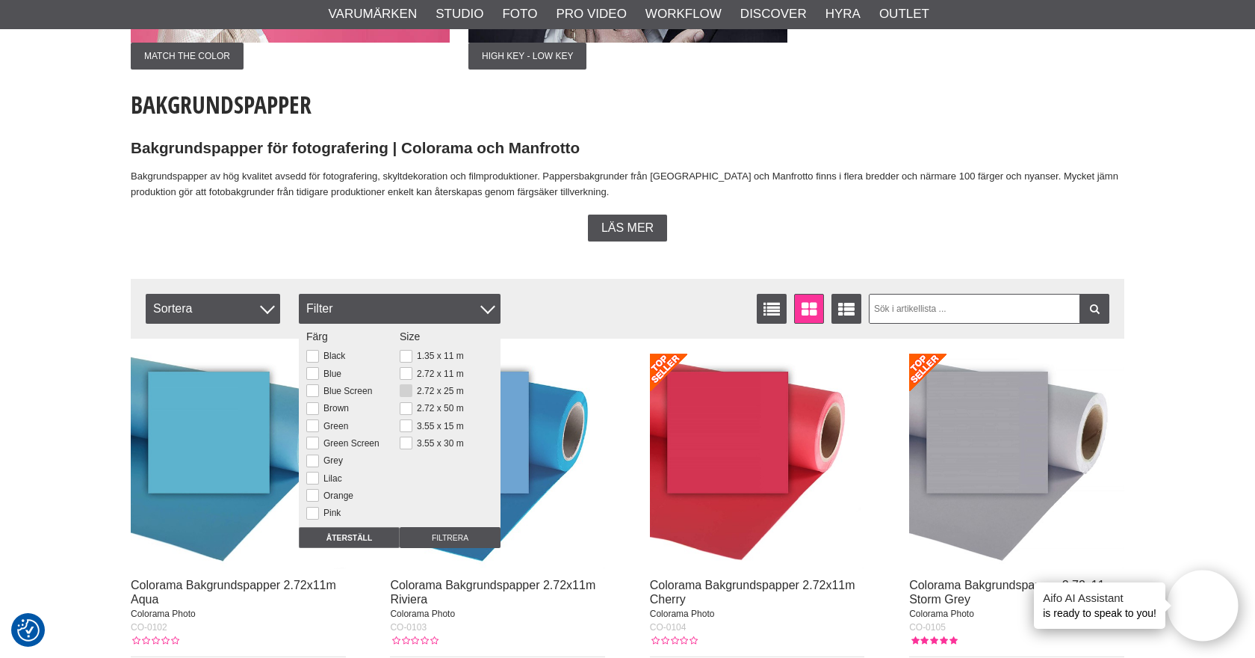
click at [408, 388] on button at bounding box center [406, 390] width 13 height 13
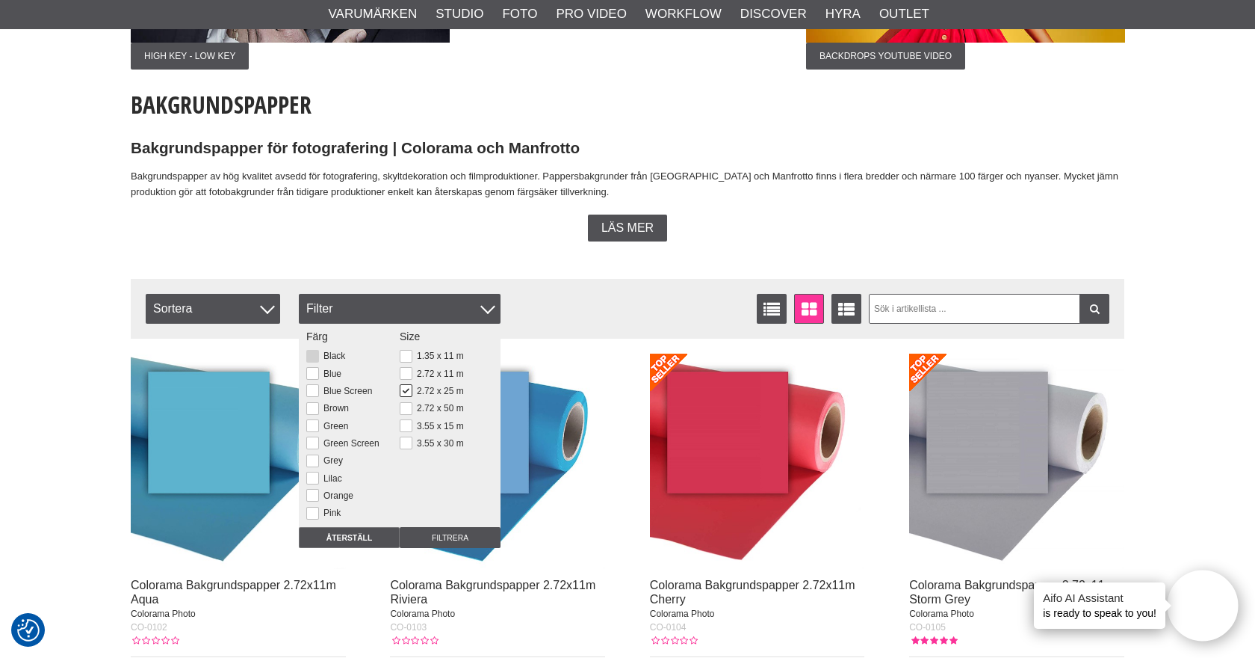
click at [312, 354] on button at bounding box center [312, 356] width 13 height 13
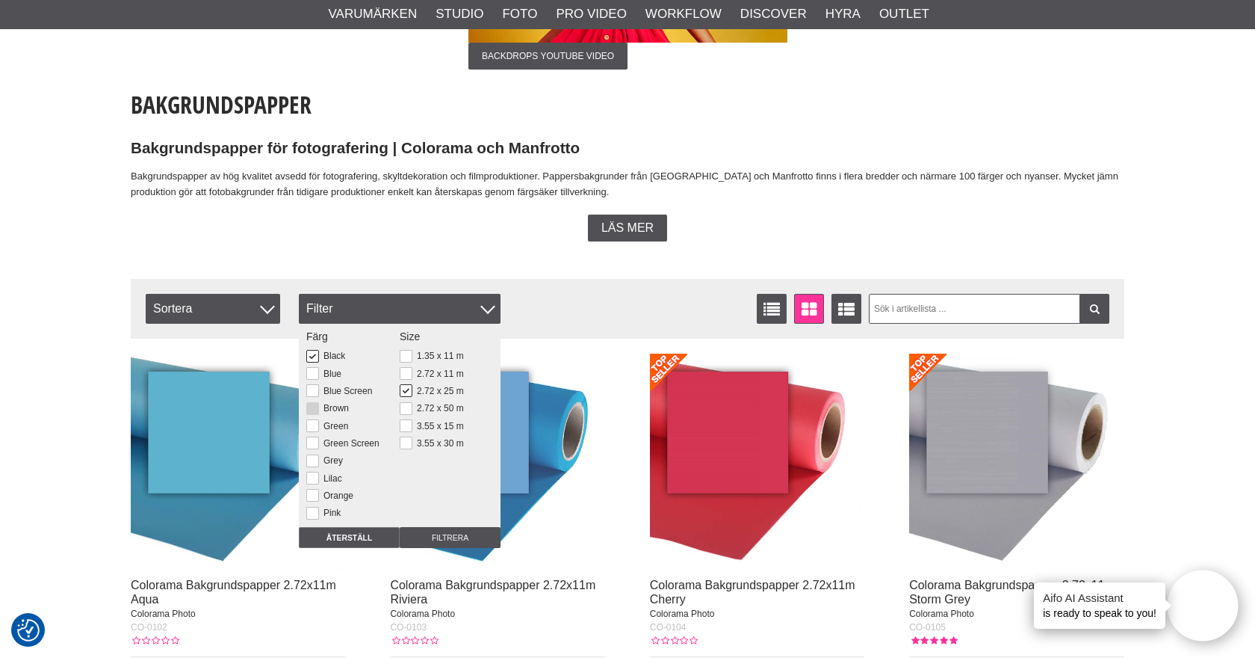
click at [310, 408] on button at bounding box center [312, 408] width 13 height 13
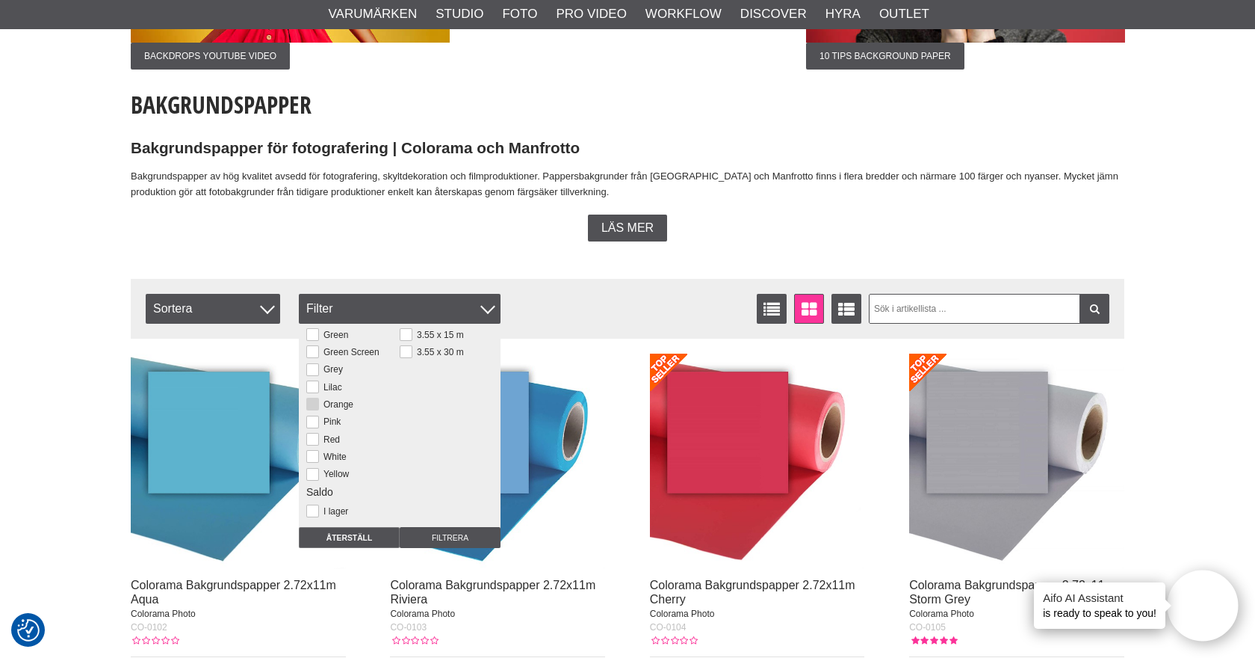
scroll to position [99, 0]
click at [313, 448] on button at bounding box center [312, 448] width 13 height 13
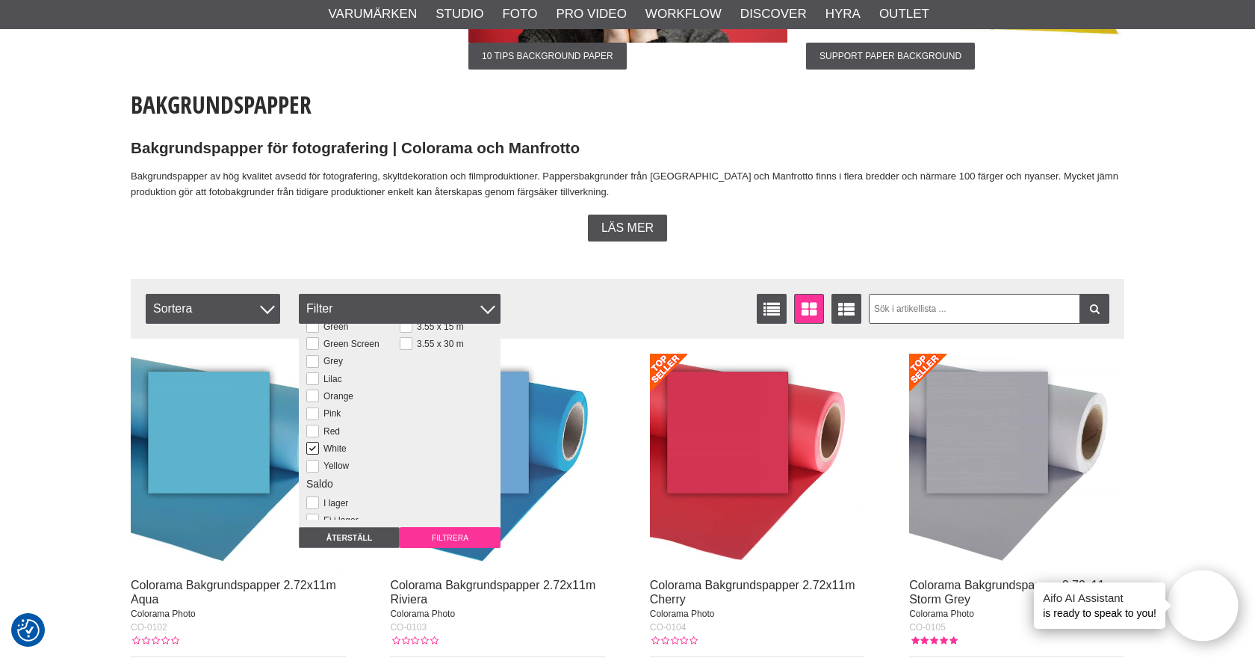
click at [430, 534] on input "Filtrera" at bounding box center [450, 537] width 101 height 21
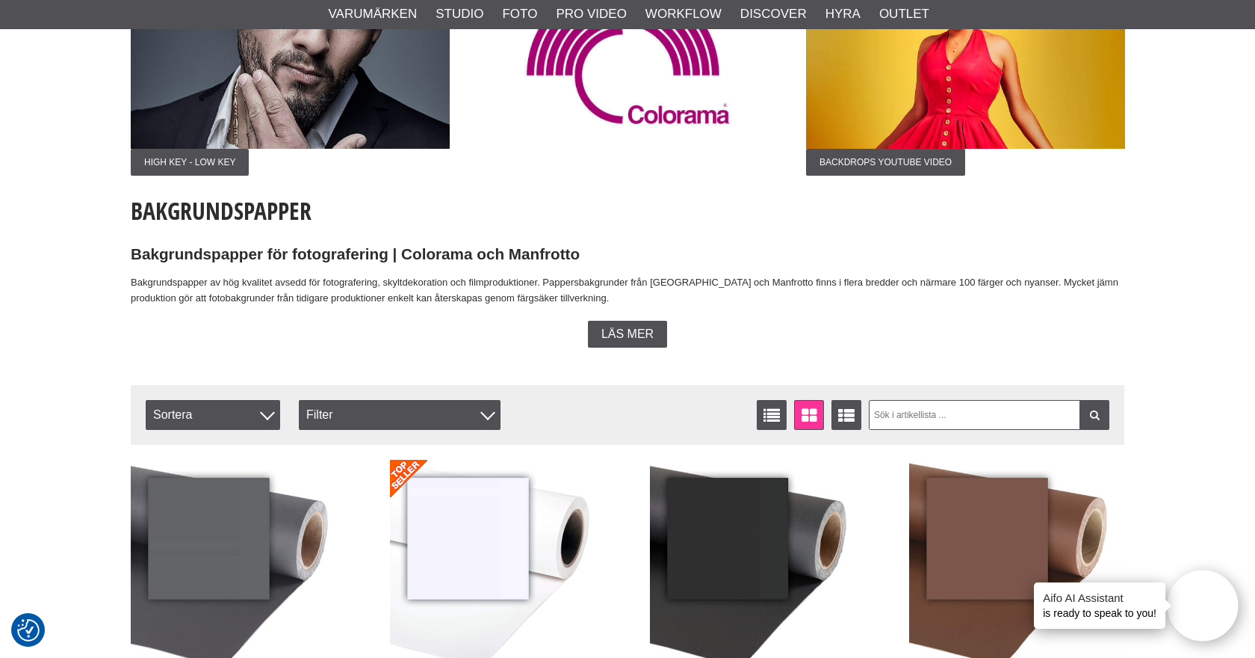
scroll to position [191, 0]
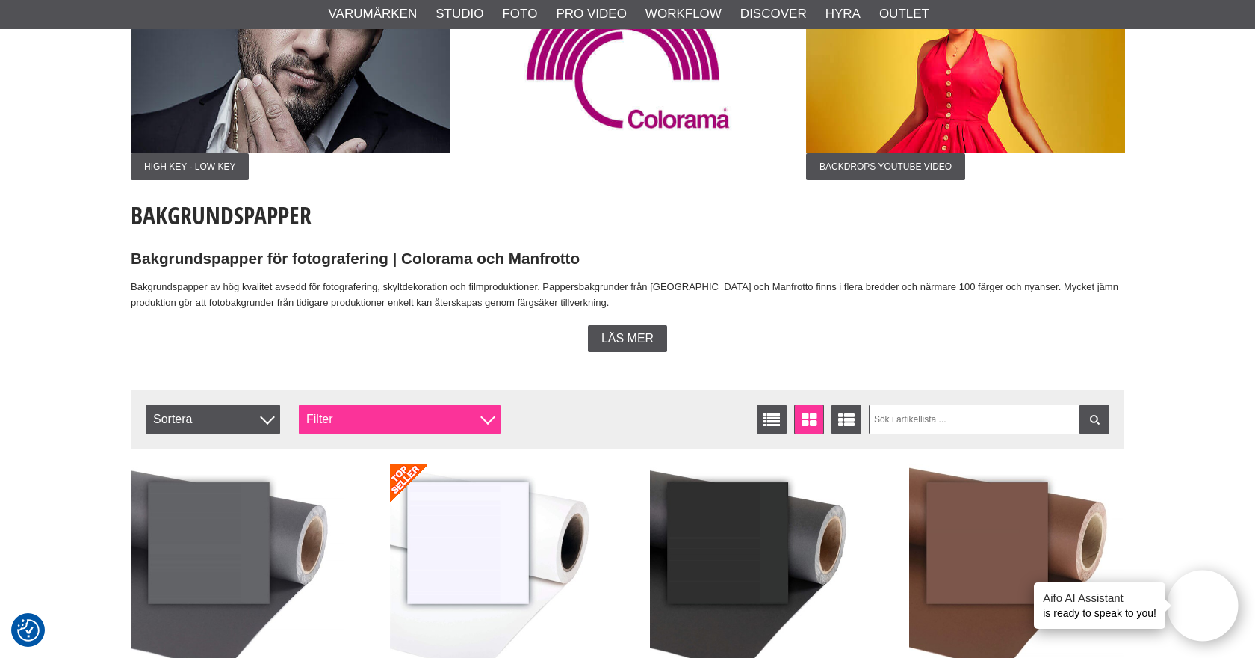
click at [416, 418] on div "Filter" at bounding box center [400, 419] width 202 height 30
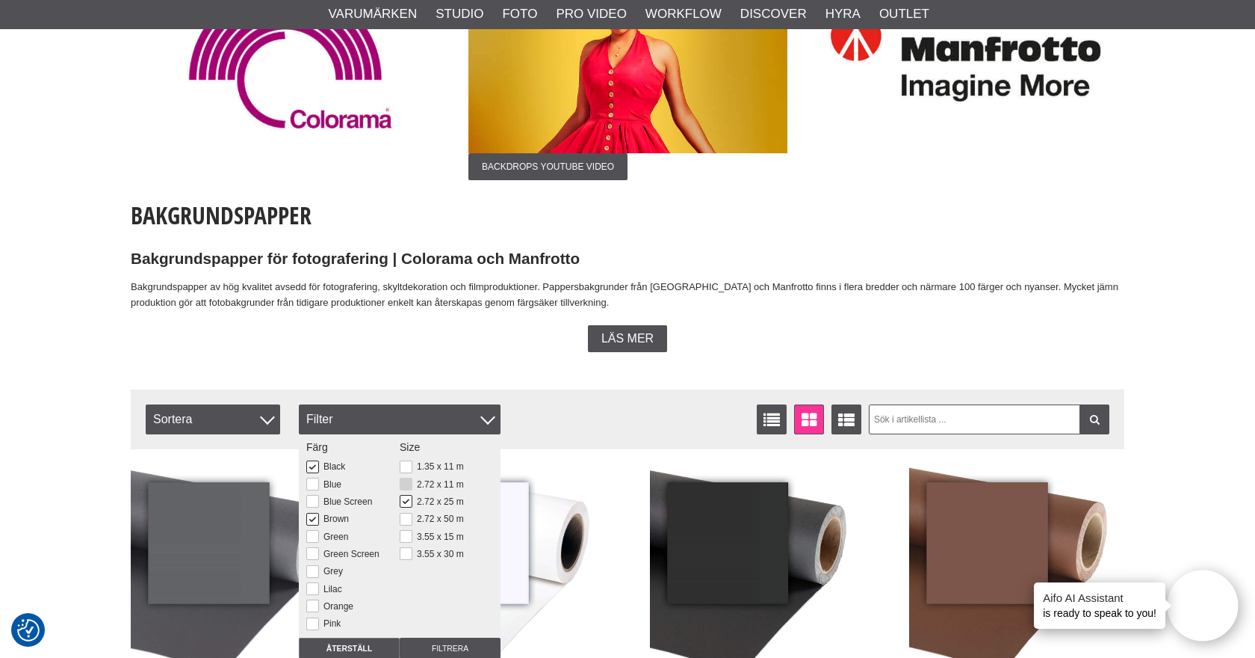
click at [408, 483] on button at bounding box center [406, 483] width 13 height 13
click at [408, 501] on button at bounding box center [406, 501] width 13 height 13
click at [417, 649] on input "Filtrera" at bounding box center [450, 647] width 101 height 21
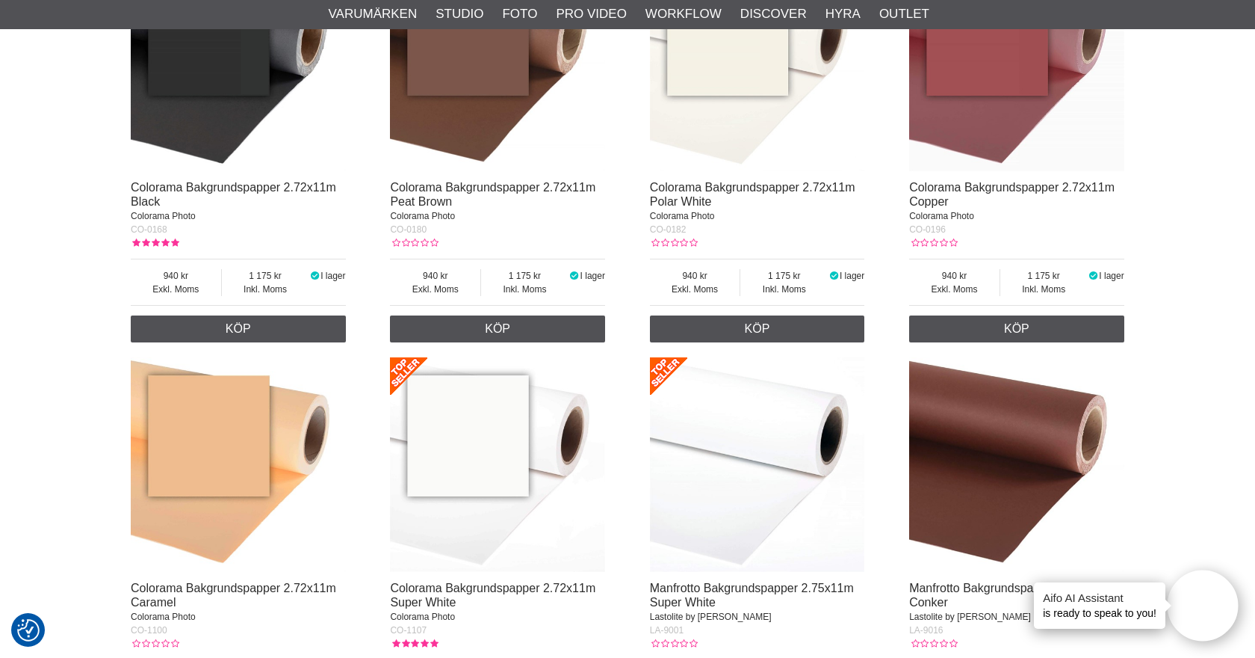
scroll to position [1502, 0]
